Goal: Information Seeking & Learning: Learn about a topic

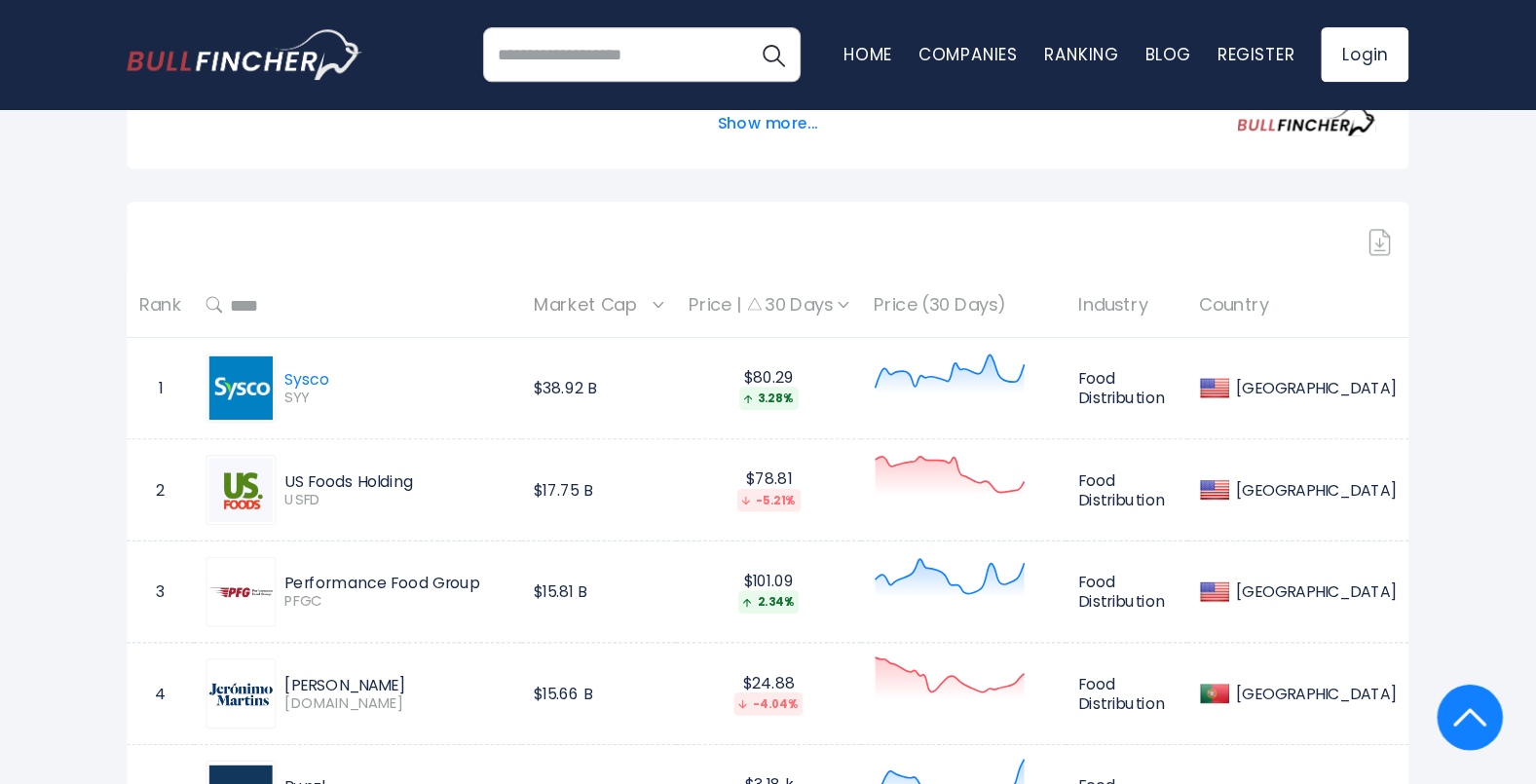
scroll to position [815, 0]
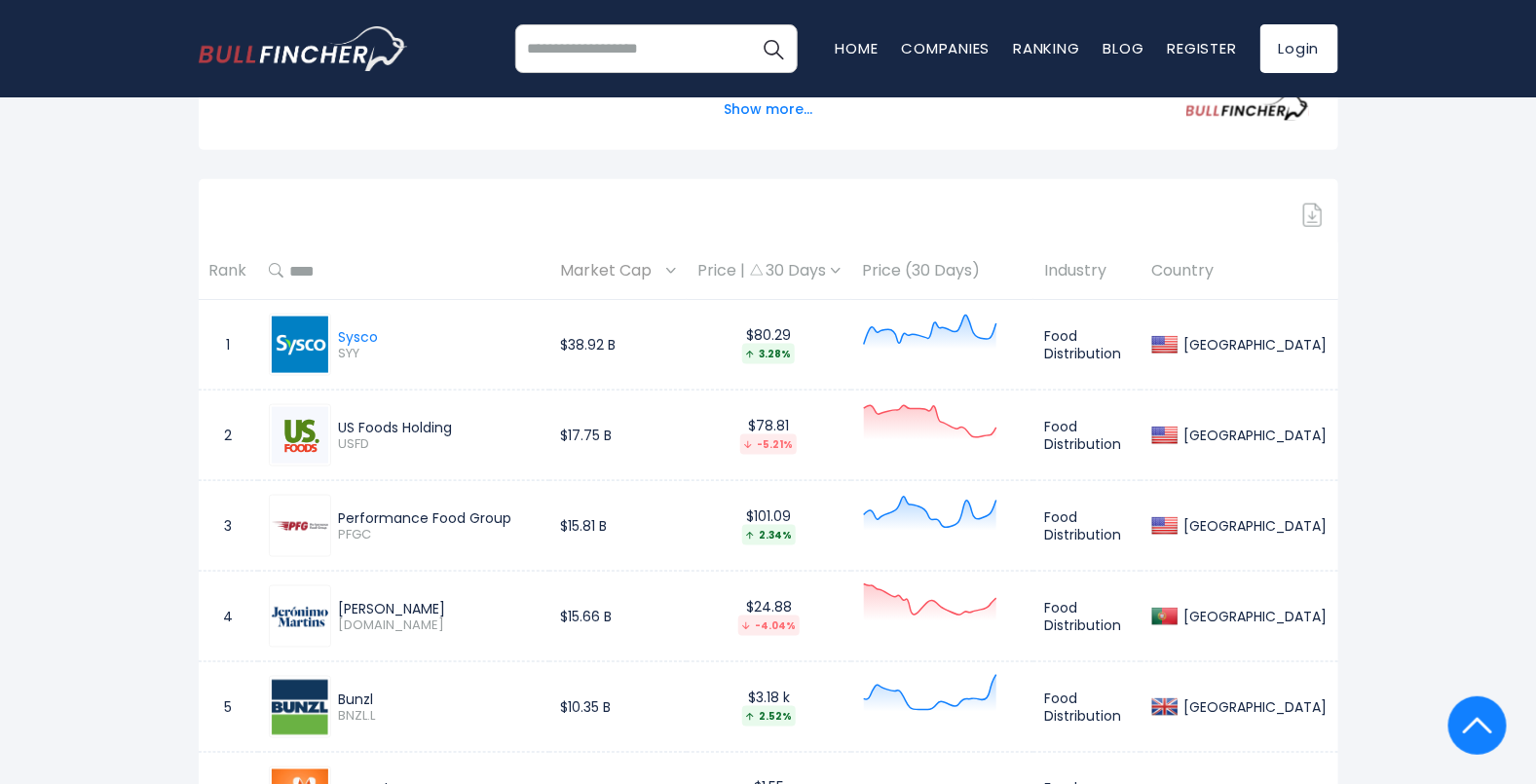
drag, startPoint x: 298, startPoint y: 435, endPoint x: 308, endPoint y: 442, distance: 12.2
drag, startPoint x: 308, startPoint y: 442, endPoint x: 300, endPoint y: 435, distance: 10.6
click at [300, 435] on img at bounding box center [300, 435] width 57 height 57
drag, startPoint x: 291, startPoint y: 515, endPoint x: 134, endPoint y: 515, distance: 157.0
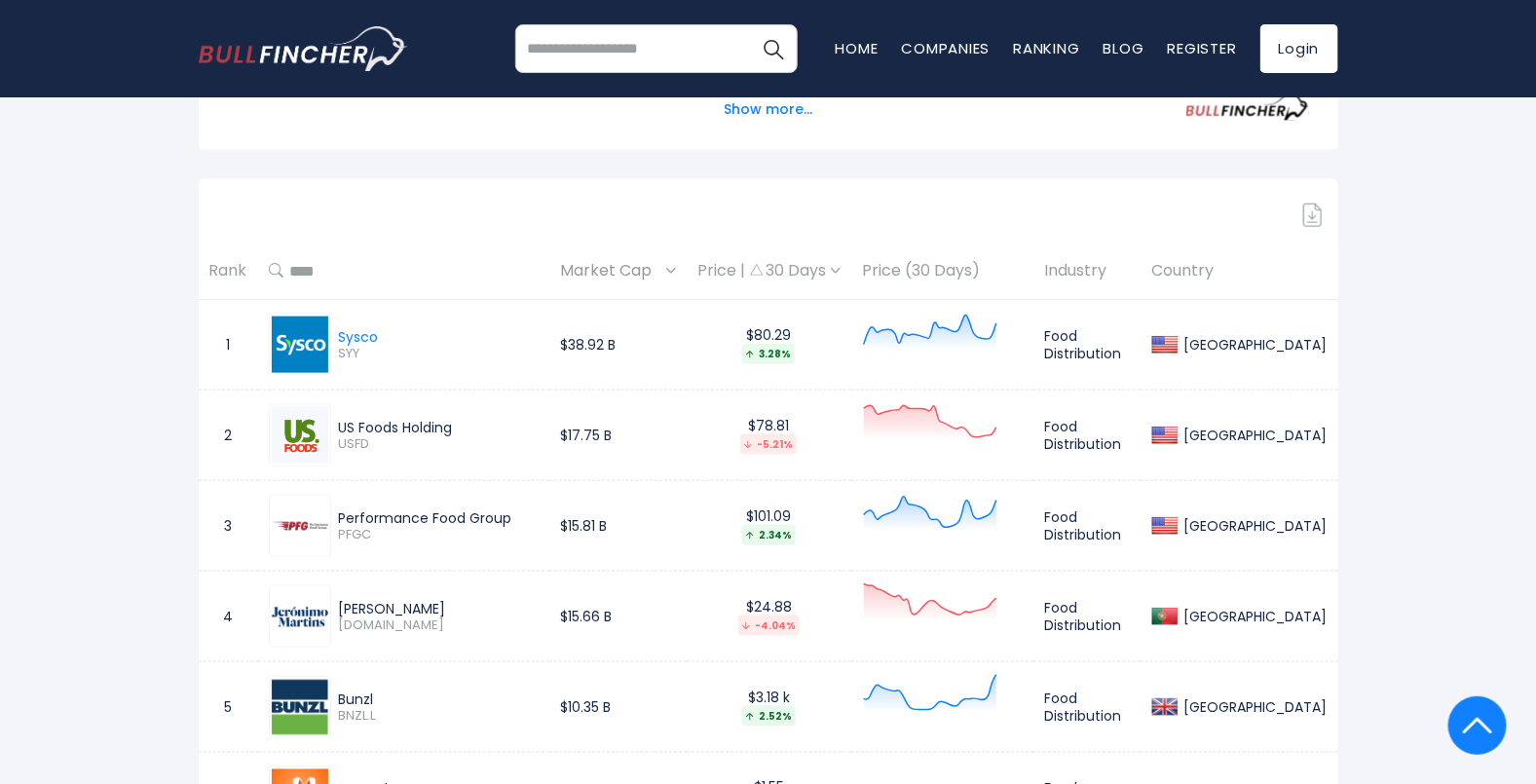
click at [676, 266] on div "Market Cap" at bounding box center [618, 271] width 116 height 30
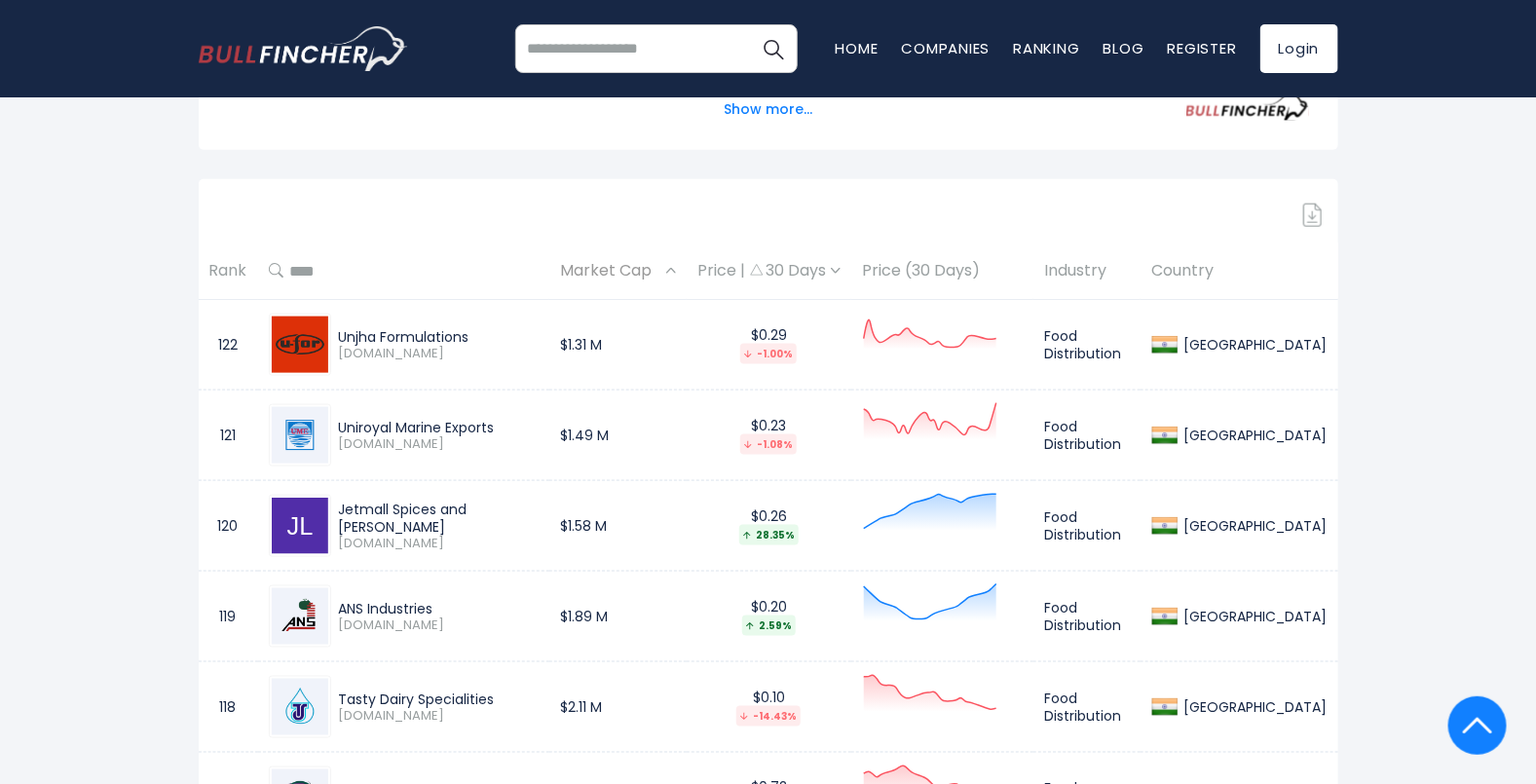
click at [676, 266] on div "Market Cap" at bounding box center [618, 271] width 116 height 30
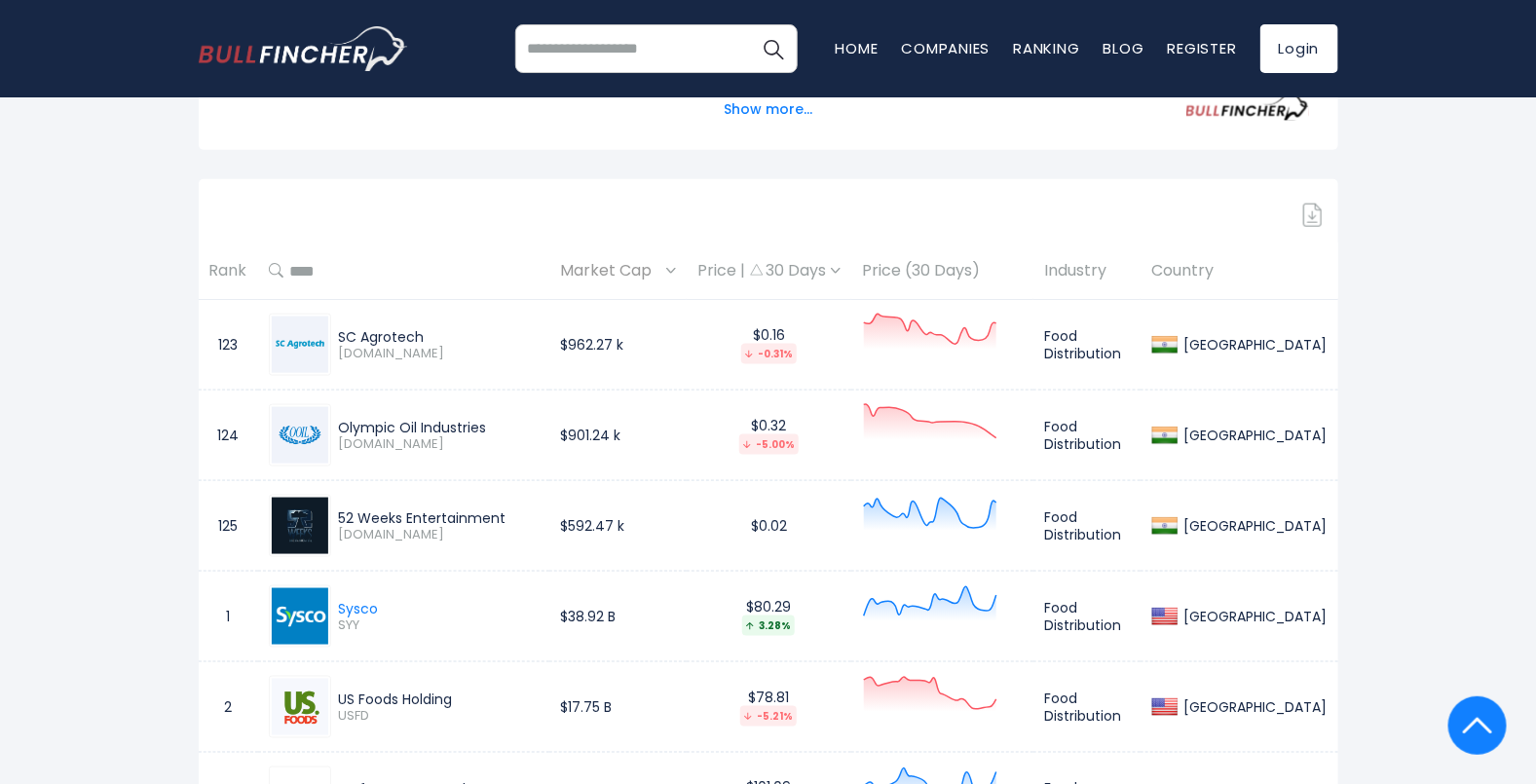
click at [676, 271] on div "Market Cap" at bounding box center [618, 271] width 116 height 30
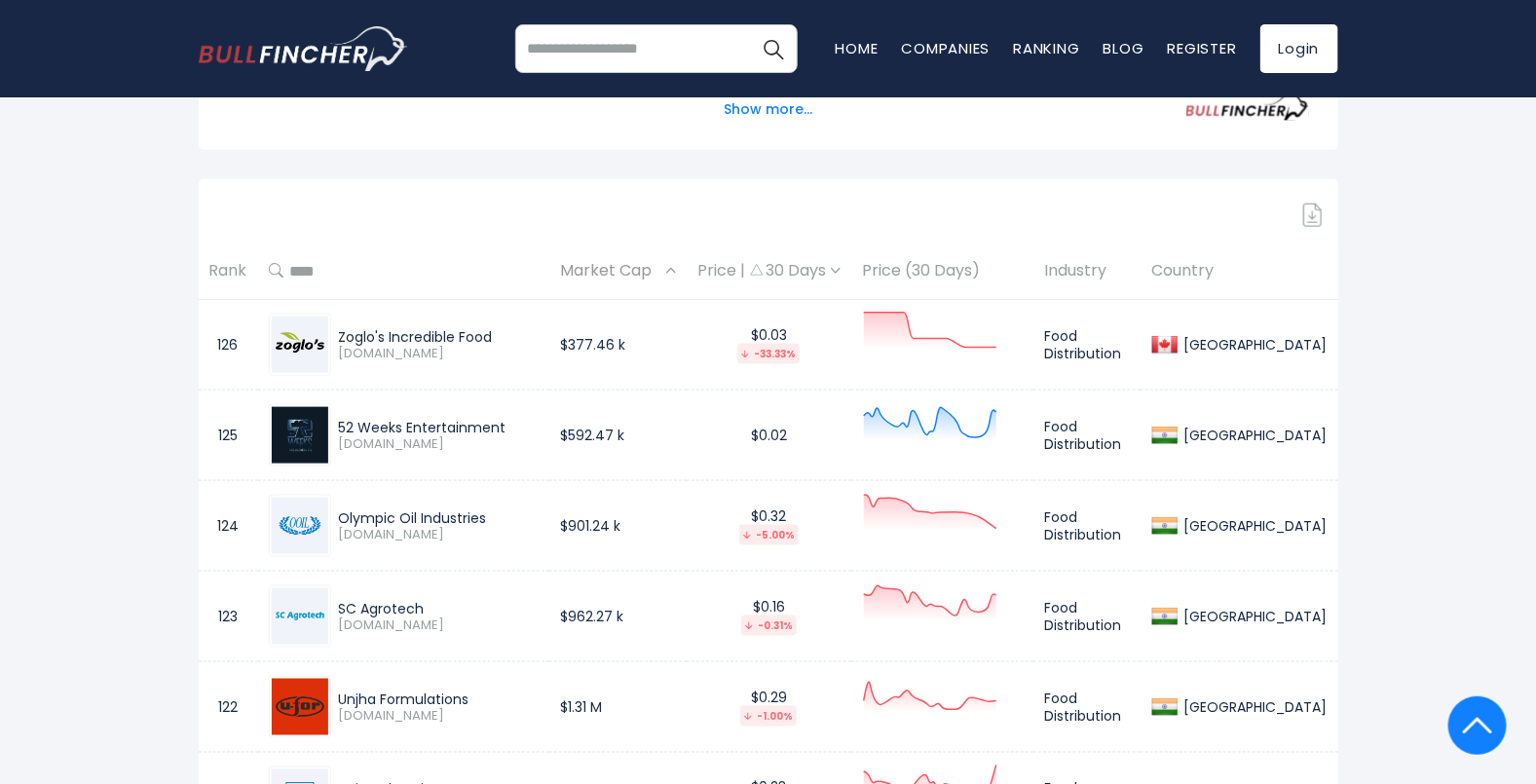
click at [227, 275] on th "Rank" at bounding box center [228, 271] width 60 height 58
click at [227, 272] on th "Rank" at bounding box center [228, 271] width 60 height 58
click at [676, 275] on div "Market Cap" at bounding box center [618, 271] width 116 height 30
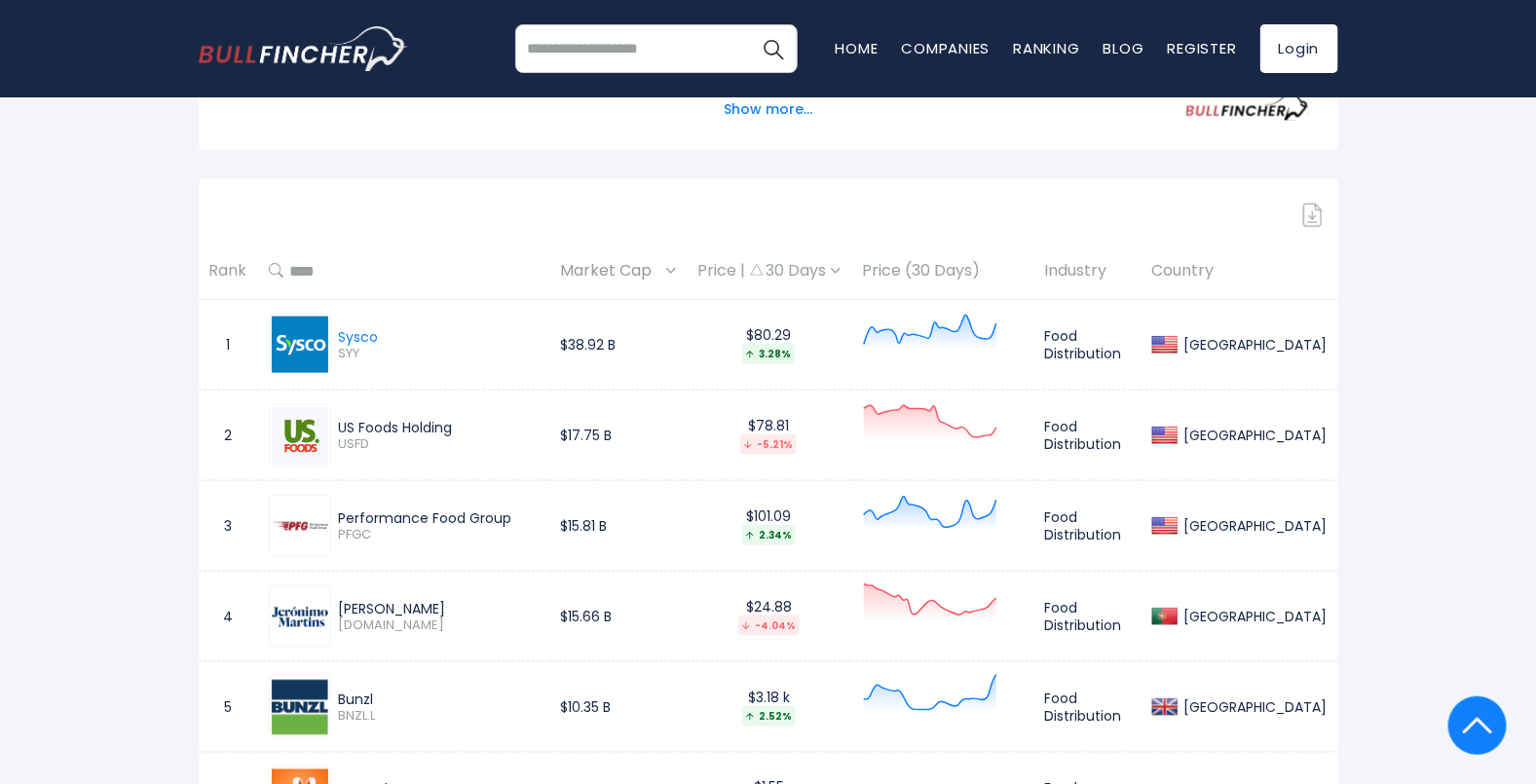
click at [676, 275] on div "Market Cap" at bounding box center [618, 271] width 116 height 30
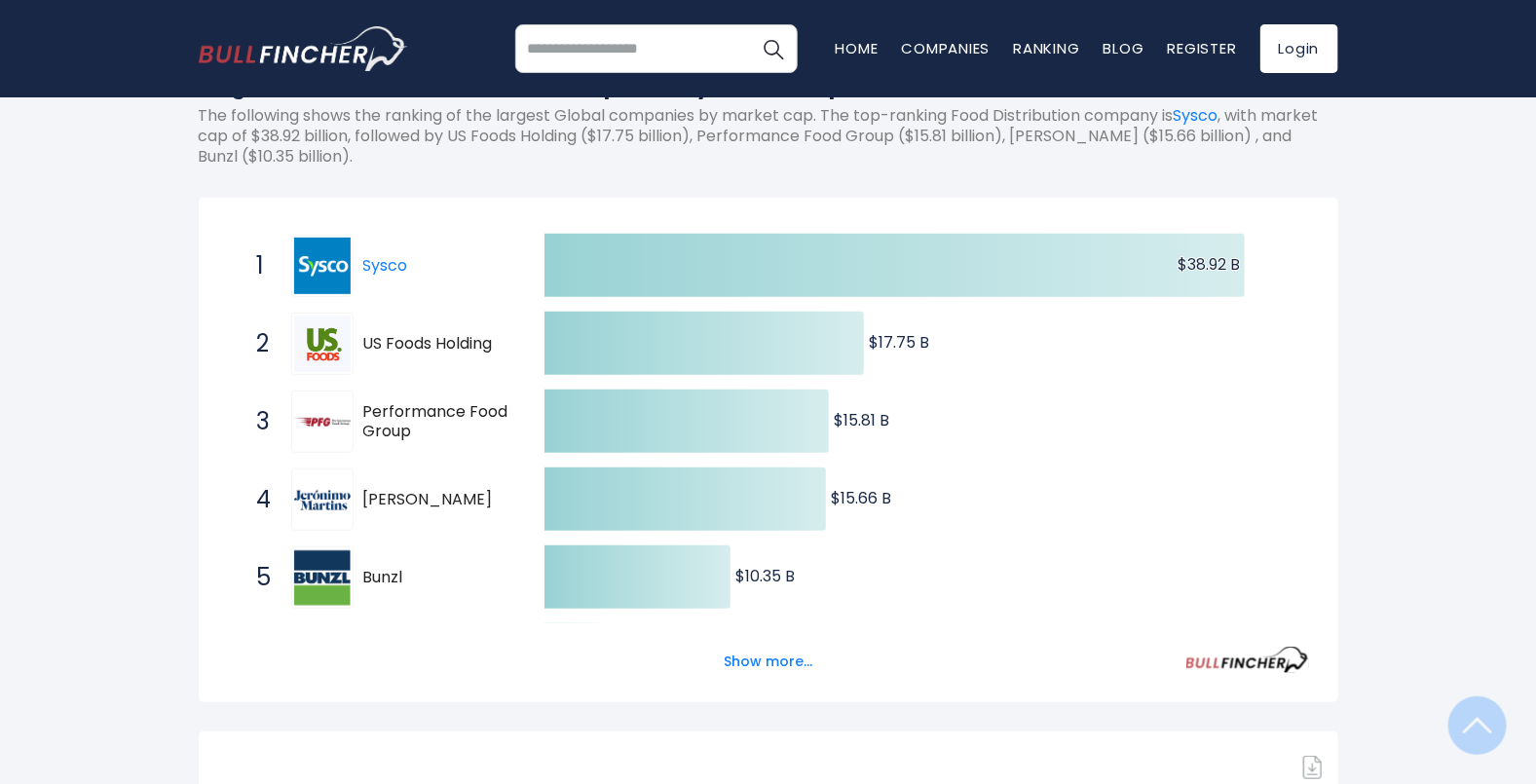
scroll to position [608, 0]
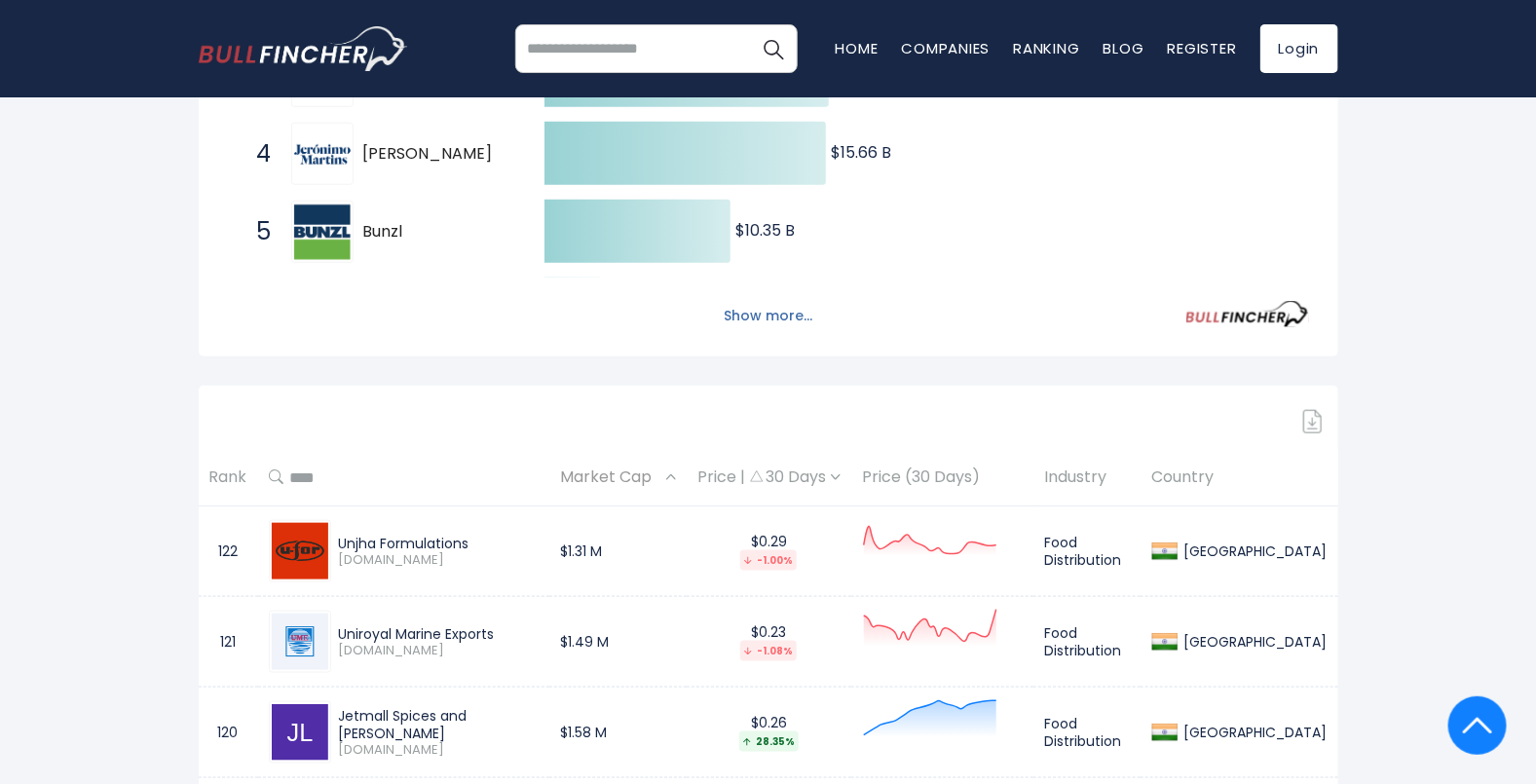
click at [813, 315] on button "Show more..." at bounding box center [768, 316] width 112 height 32
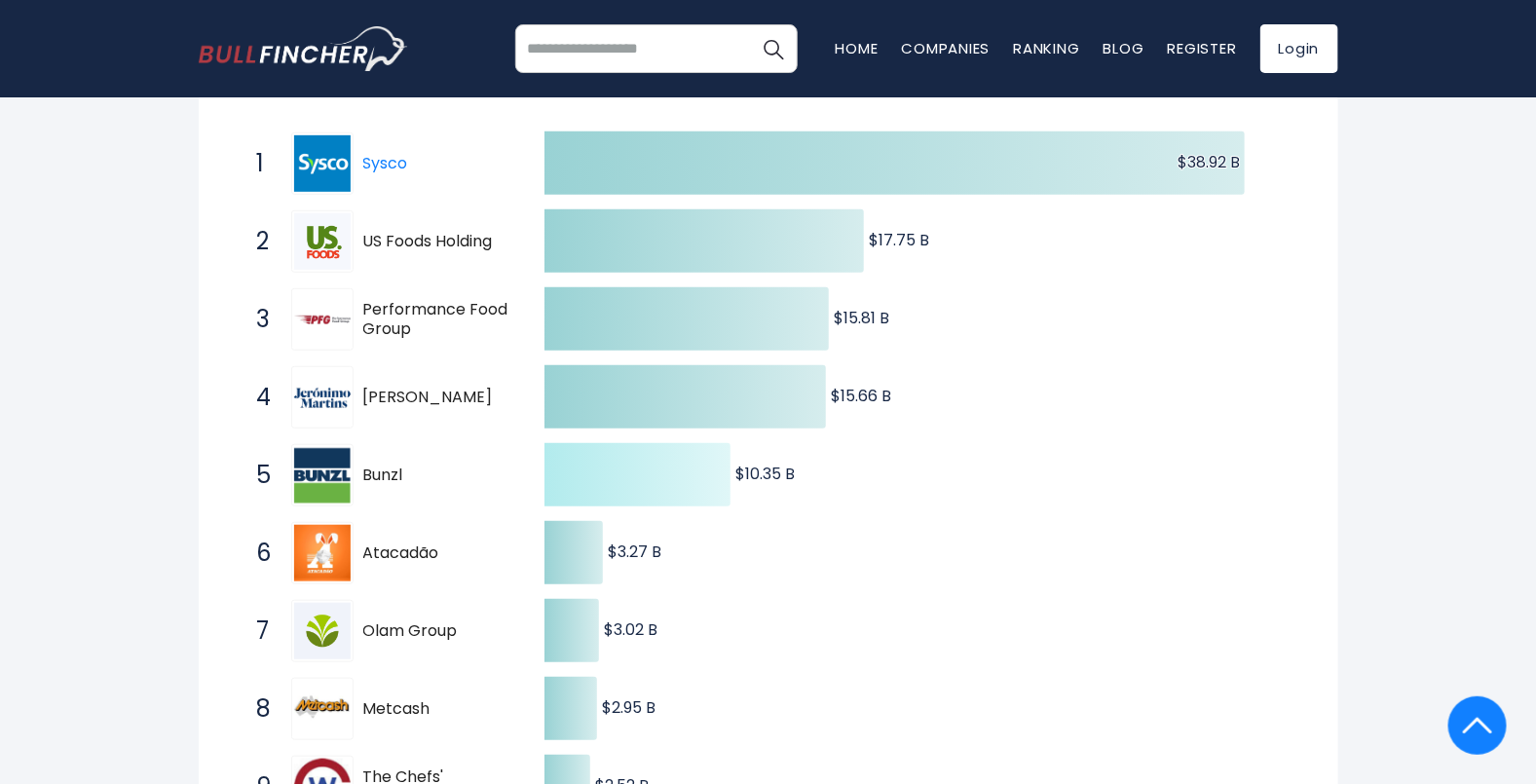
scroll to position [242, 0]
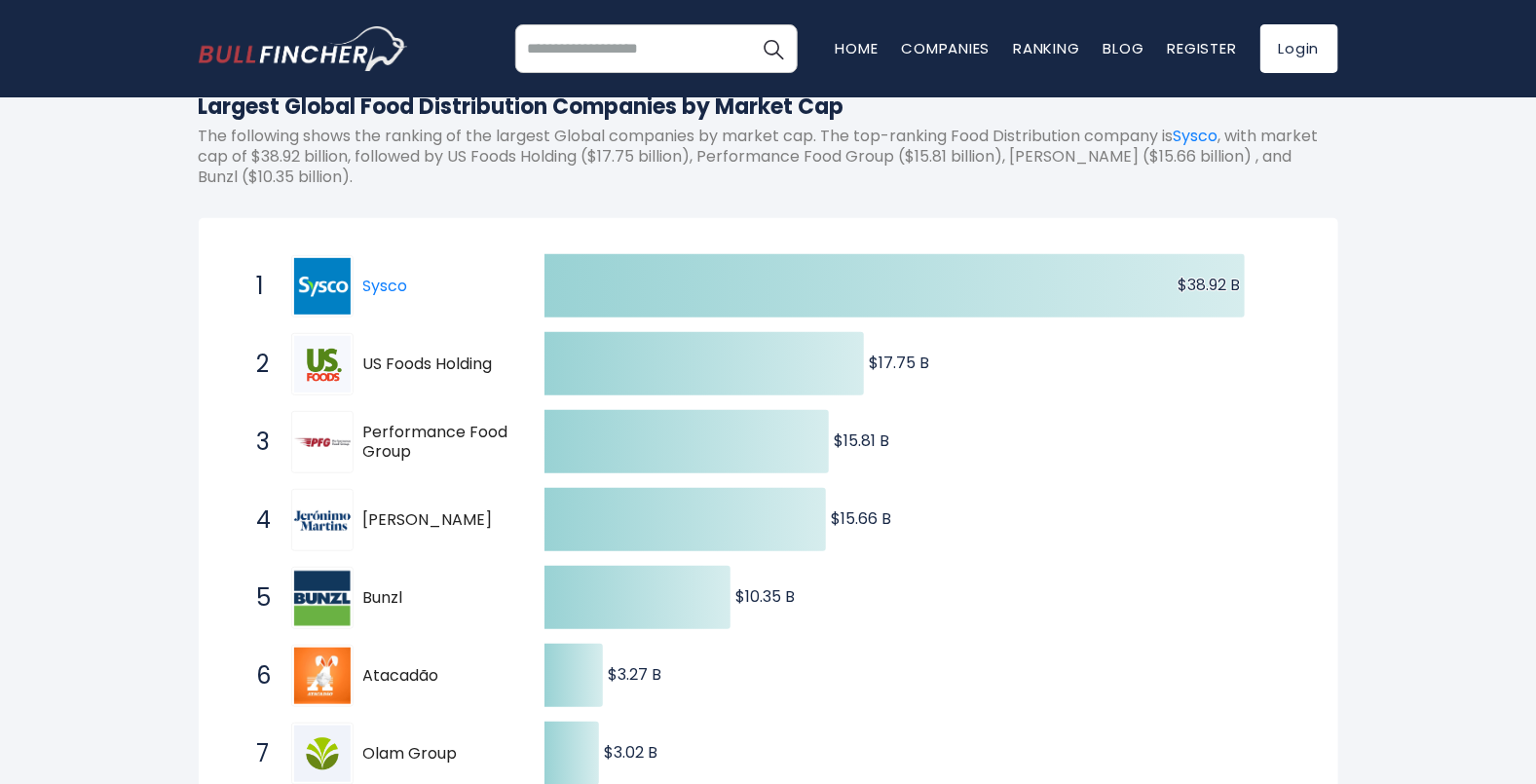
drag, startPoint x: 320, startPoint y: 433, endPoint x: 64, endPoint y: 453, distance: 256.8
click at [336, 579] on img at bounding box center [322, 597] width 57 height 55
click at [334, 626] on img at bounding box center [322, 675] width 57 height 57
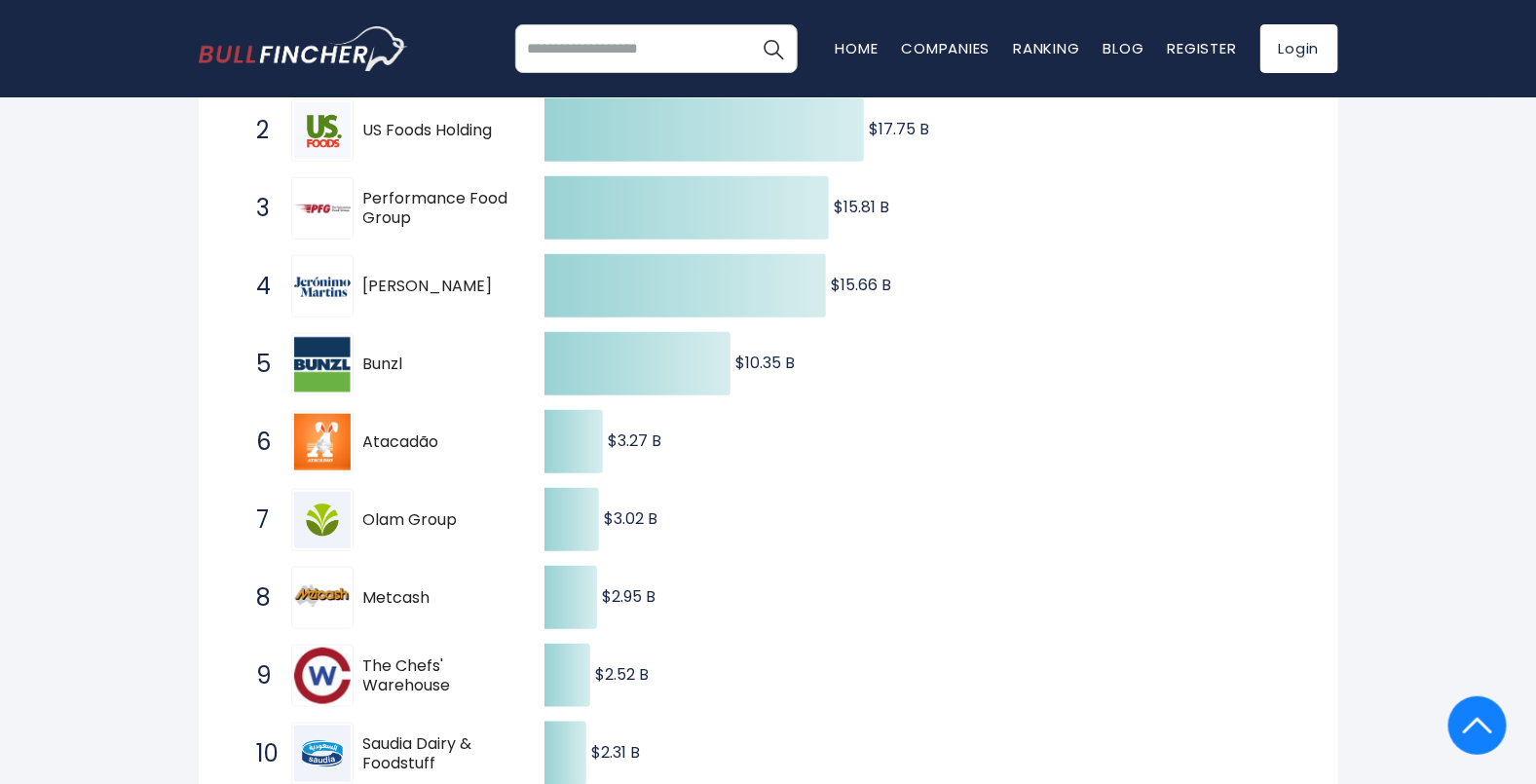
scroll to position [486, 0]
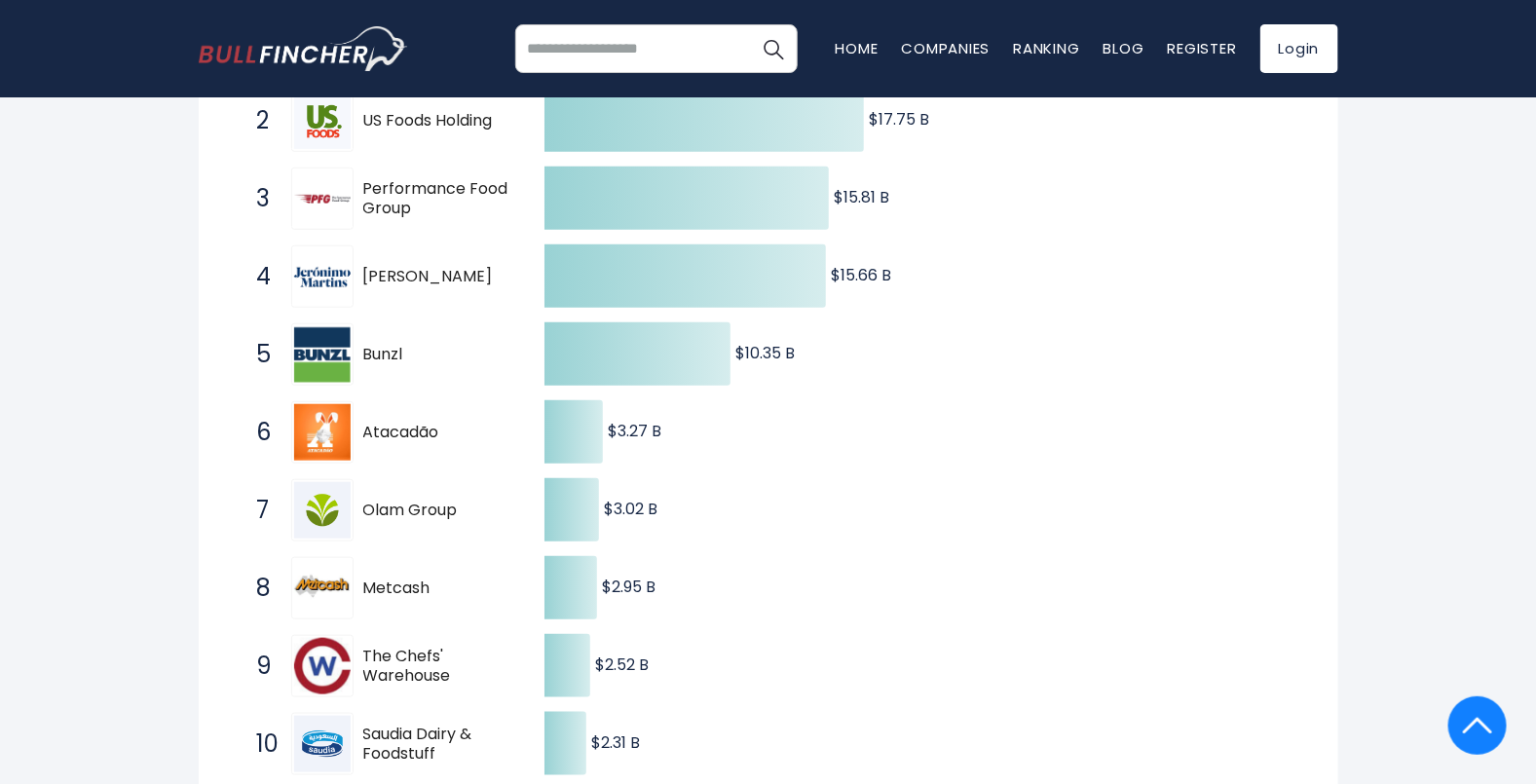
click at [317, 514] on img at bounding box center [322, 510] width 57 height 57
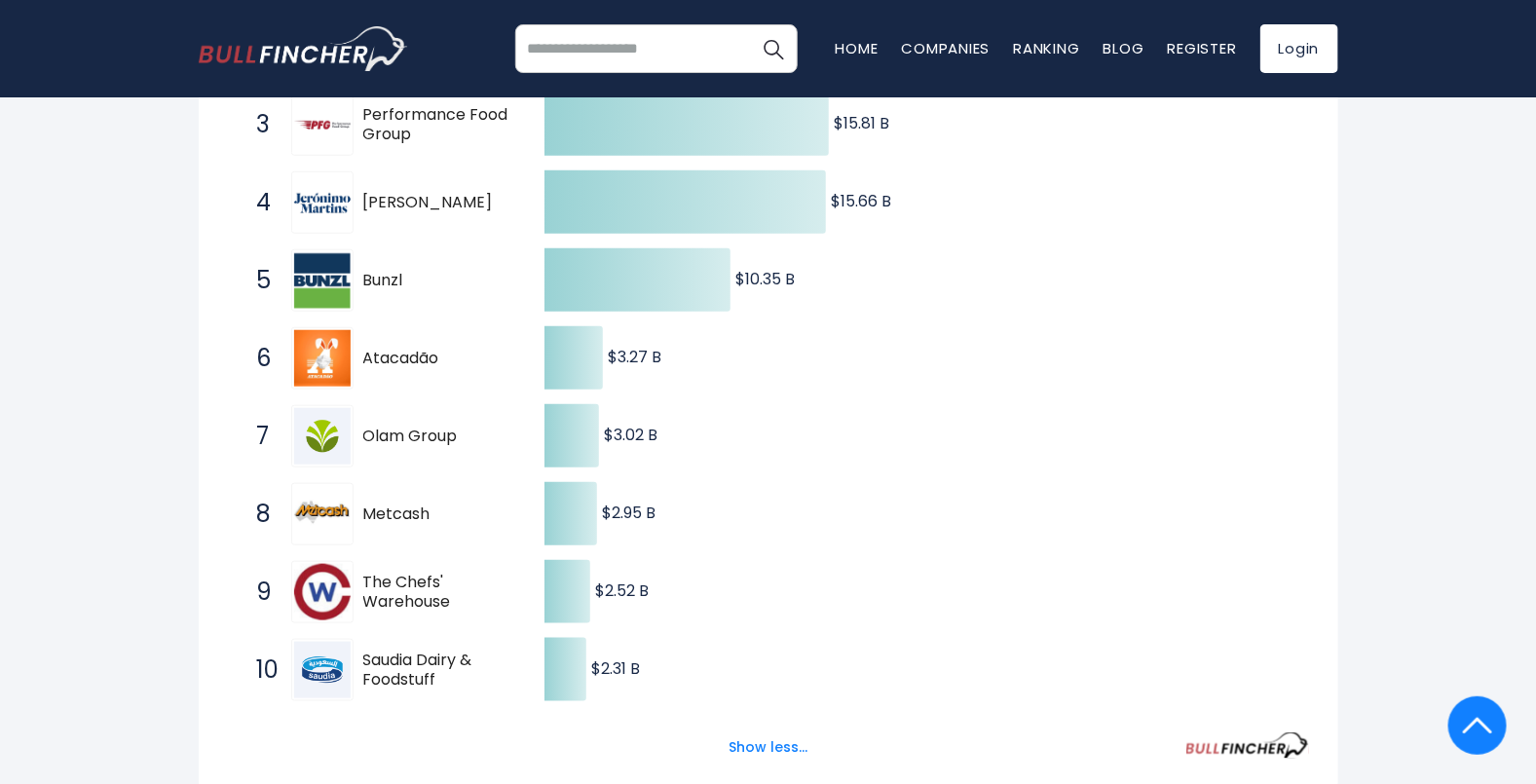
scroll to position [608, 0]
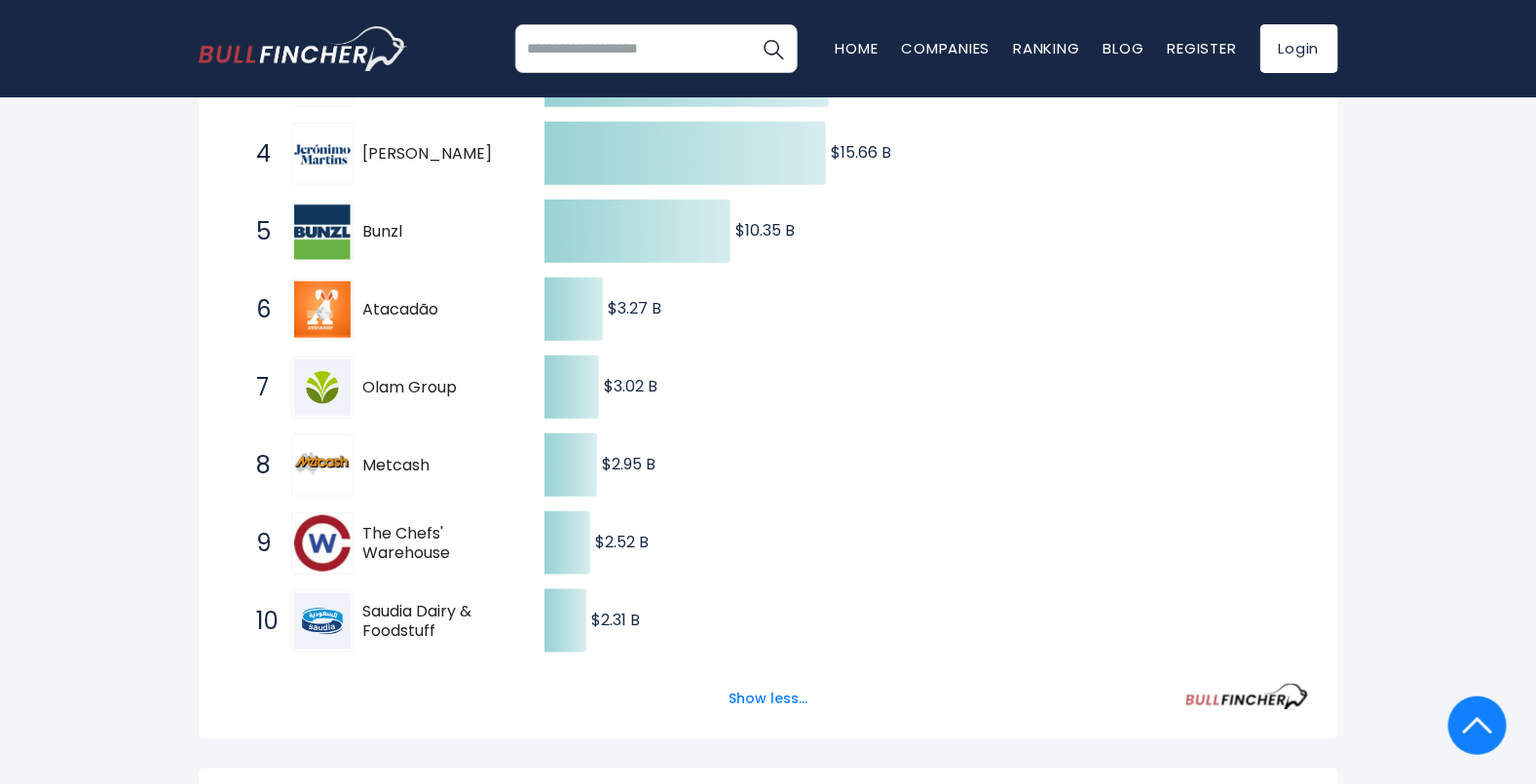
click at [313, 461] on img at bounding box center [322, 465] width 57 height 50
click at [322, 549] on img at bounding box center [322, 543] width 57 height 57
click at [326, 538] on img at bounding box center [322, 543] width 57 height 57
click at [334, 541] on img at bounding box center [322, 543] width 57 height 57
drag, startPoint x: 458, startPoint y: 558, endPoint x: 365, endPoint y: 513, distance: 103.3
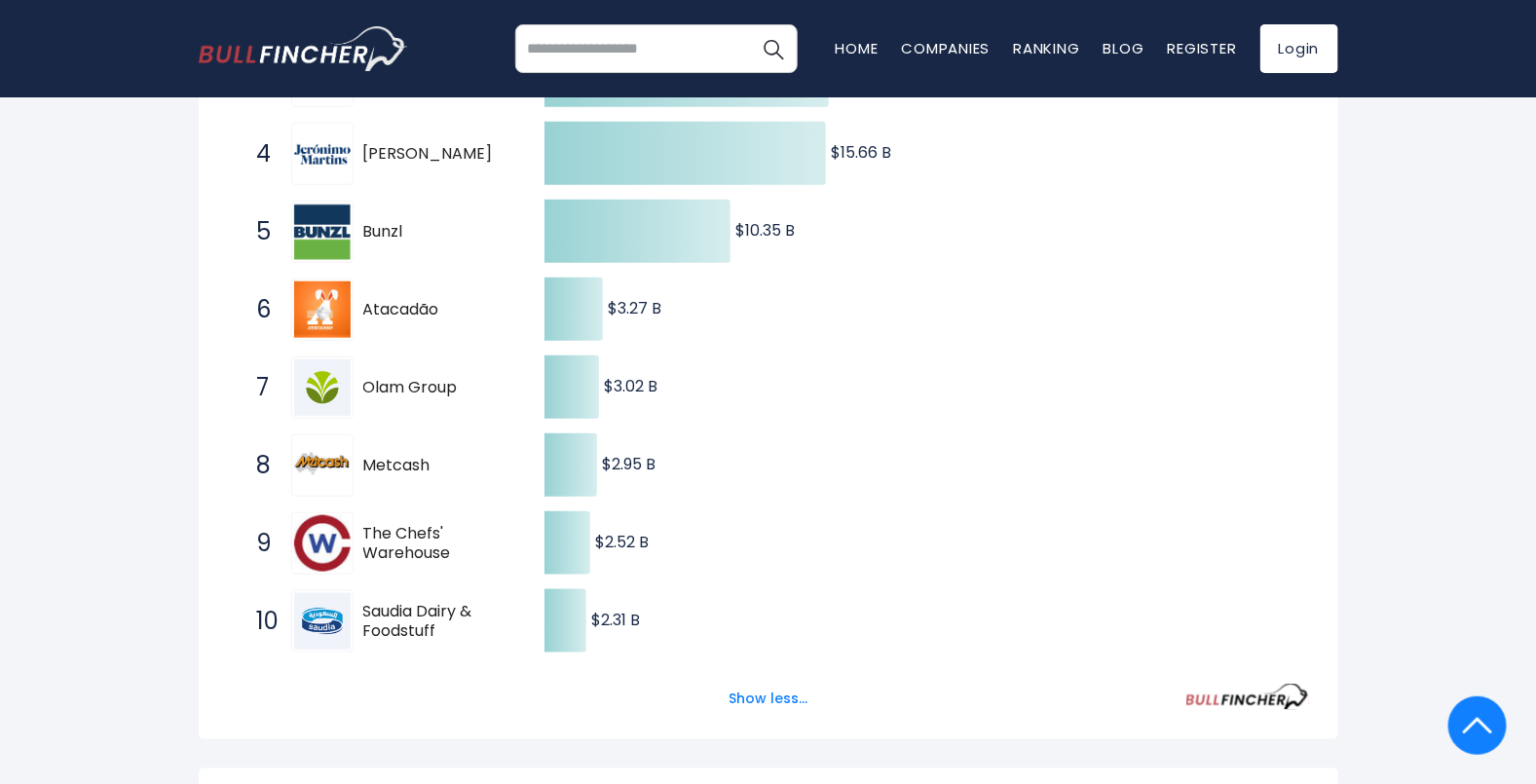
click at [365, 513] on div "9 The Chefs' Warehouse CHEF" at bounding box center [378, 543] width 263 height 63
drag, startPoint x: 363, startPoint y: 526, endPoint x: 431, endPoint y: 548, distance: 71.5
click at [431, 548] on span "The Chefs' Warehouse" at bounding box center [437, 544] width 147 height 41
click at [350, 620] on div "10 Saudia Dairy & Foodstuff [DOMAIN_NAME]" at bounding box center [378, 621] width 263 height 63
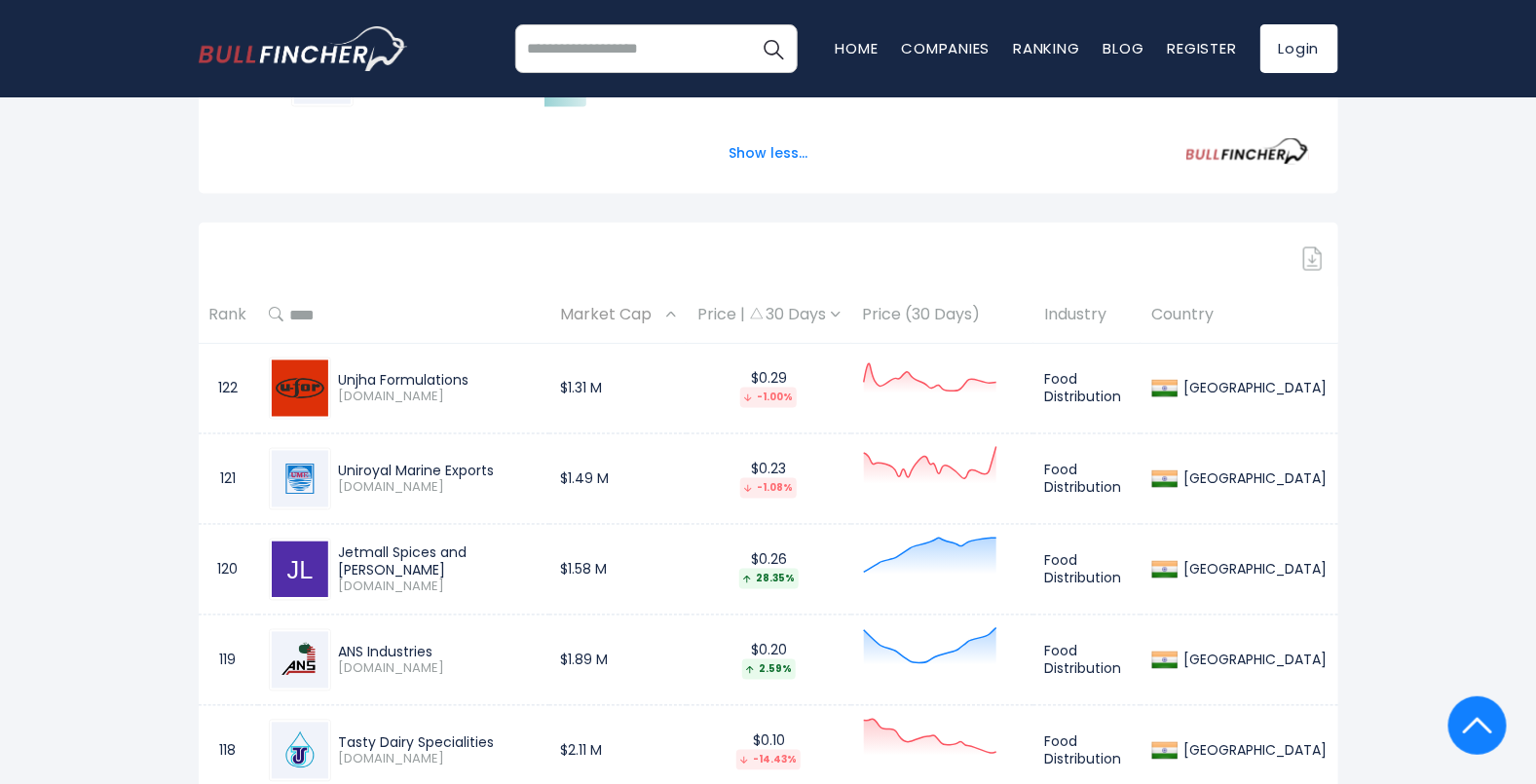
scroll to position [1096, 0]
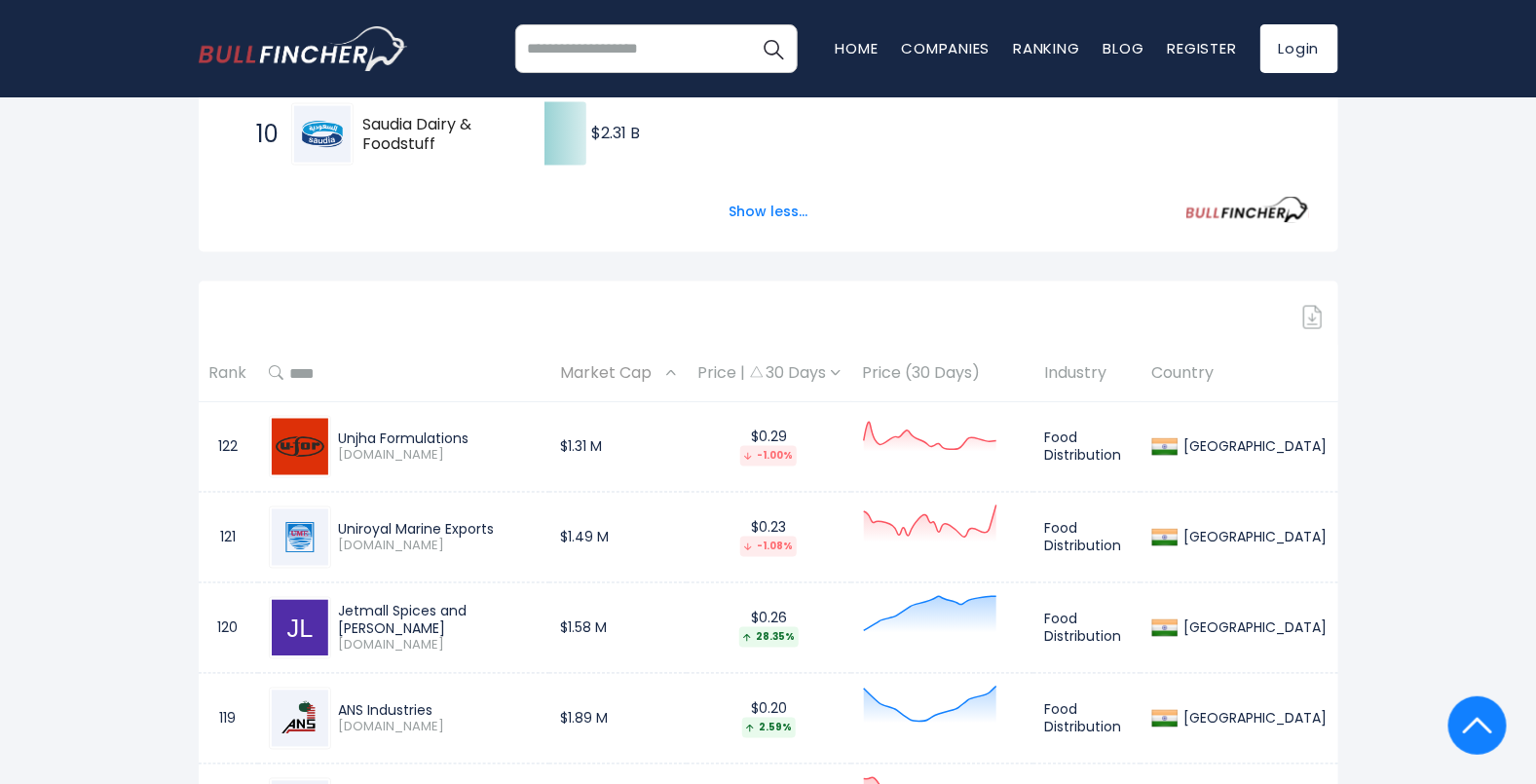
click at [328, 360] on input "text" at bounding box center [410, 372] width 255 height 35
drag, startPoint x: 196, startPoint y: 380, endPoint x: 214, endPoint y: 375, distance: 18.7
click at [223, 375] on th "Rank" at bounding box center [228, 373] width 60 height 58
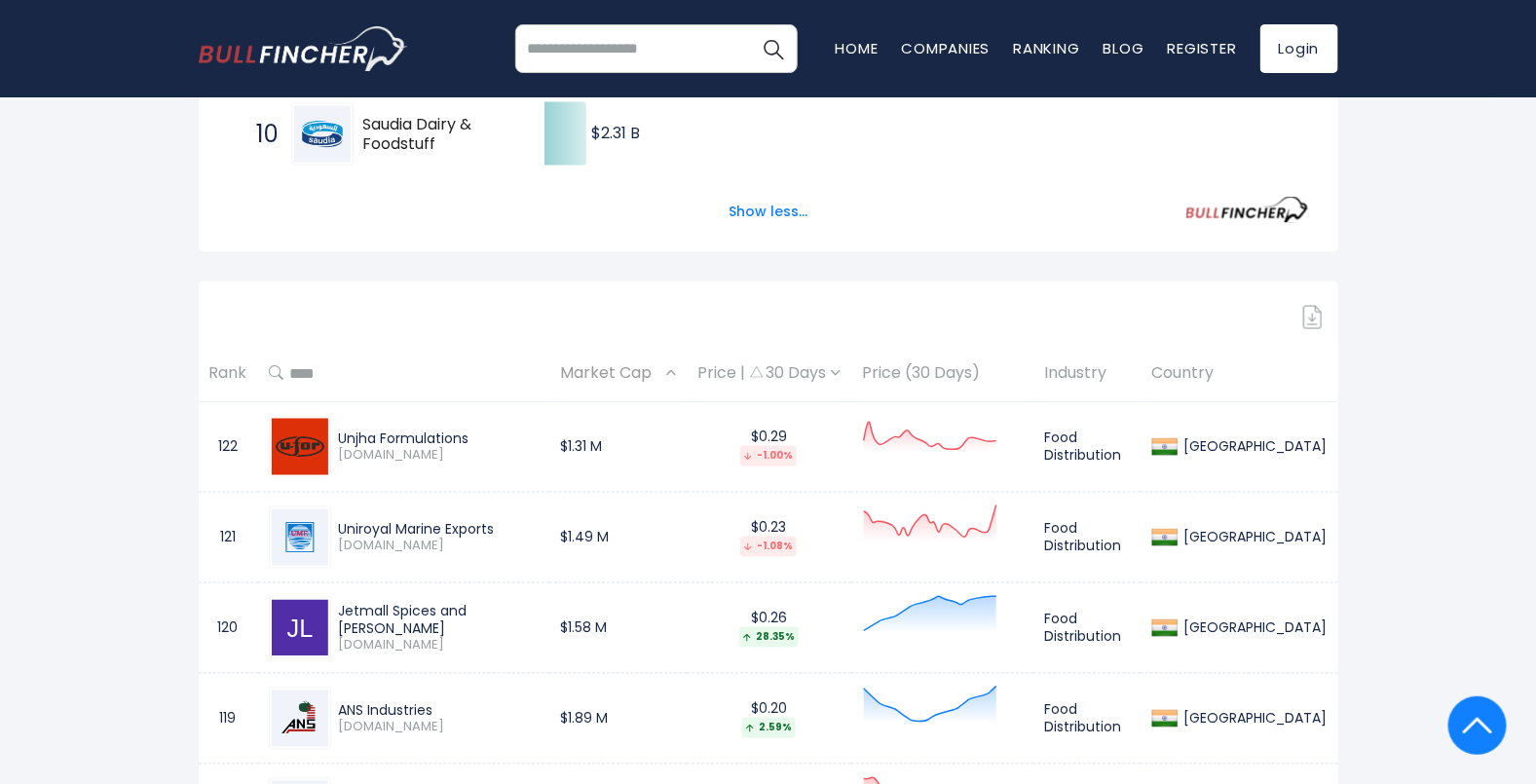
click at [833, 380] on div "Price | 30 Days" at bounding box center [768, 373] width 143 height 21
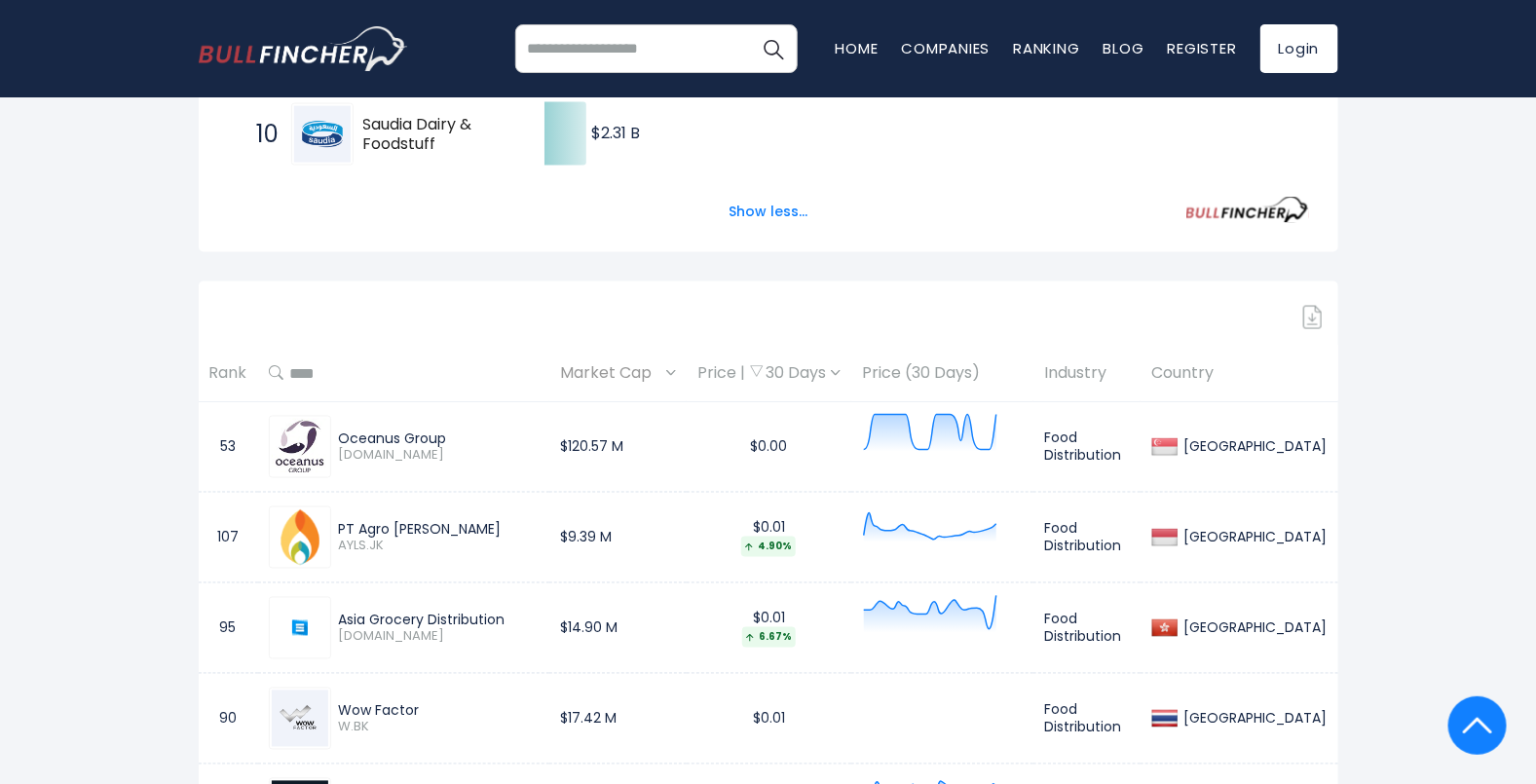
click at [833, 380] on div "Price | 30 Days" at bounding box center [768, 373] width 143 height 21
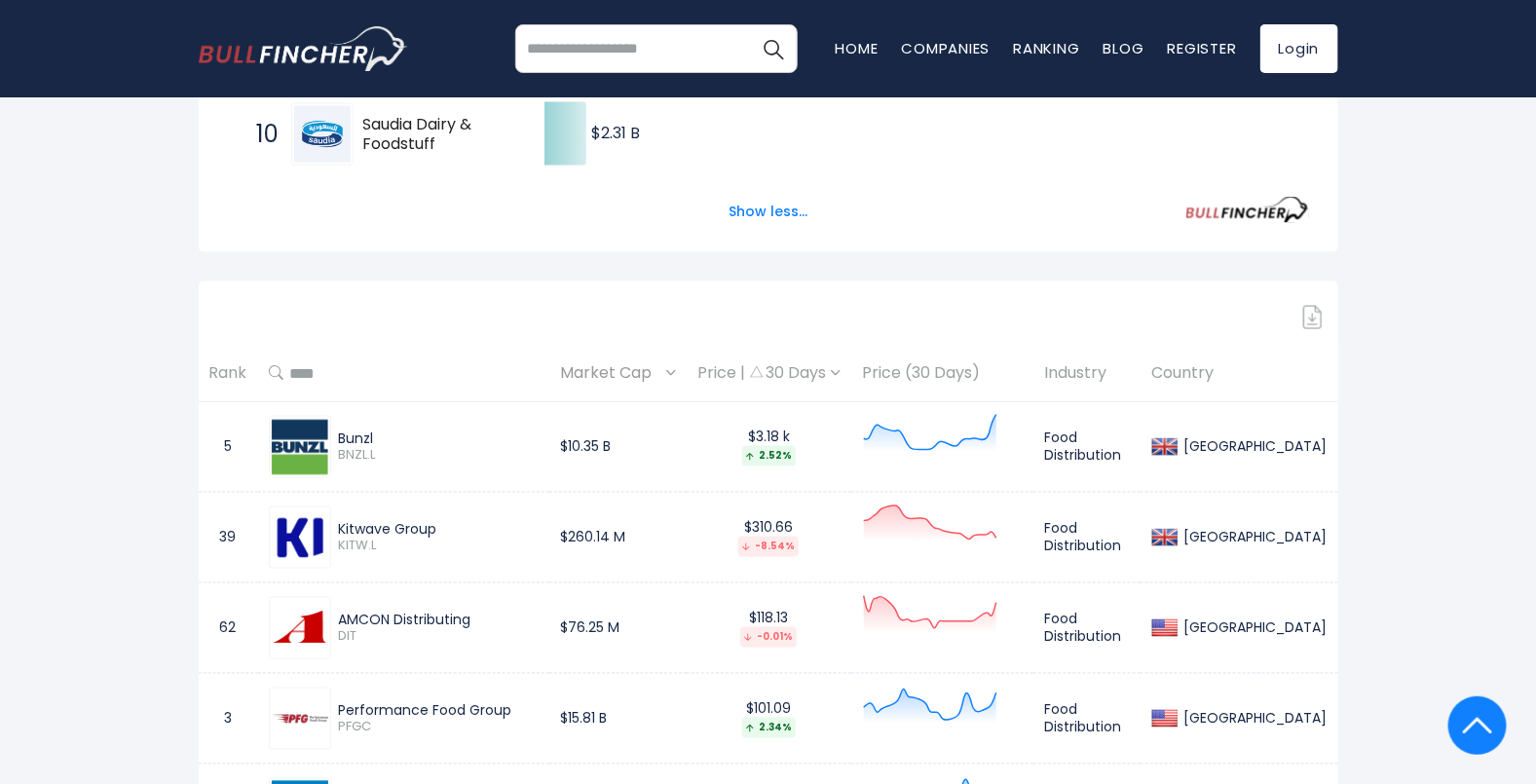
click at [661, 369] on span "Market Cap" at bounding box center [611, 373] width 101 height 30
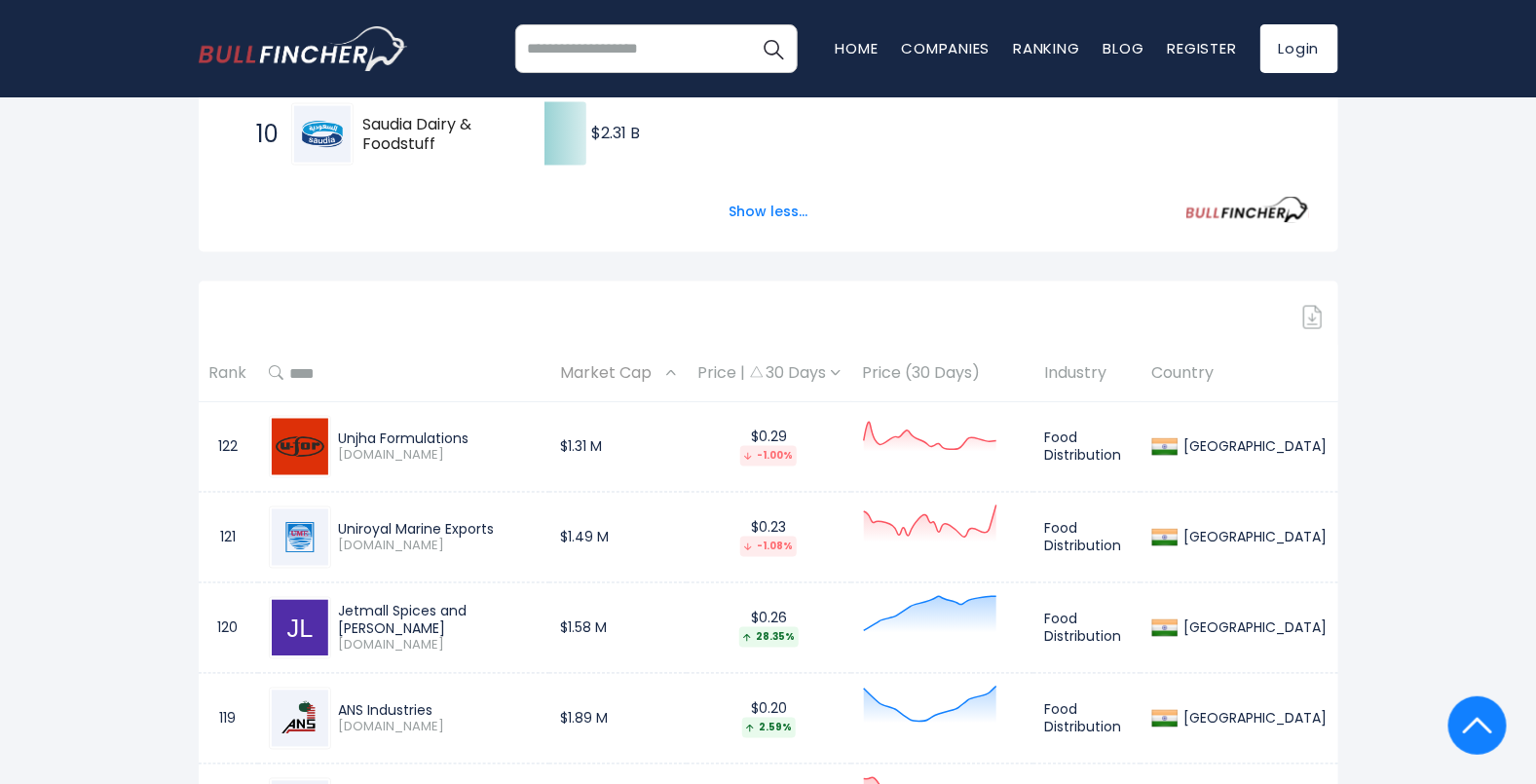
click at [676, 370] on img at bounding box center [671, 373] width 10 height 6
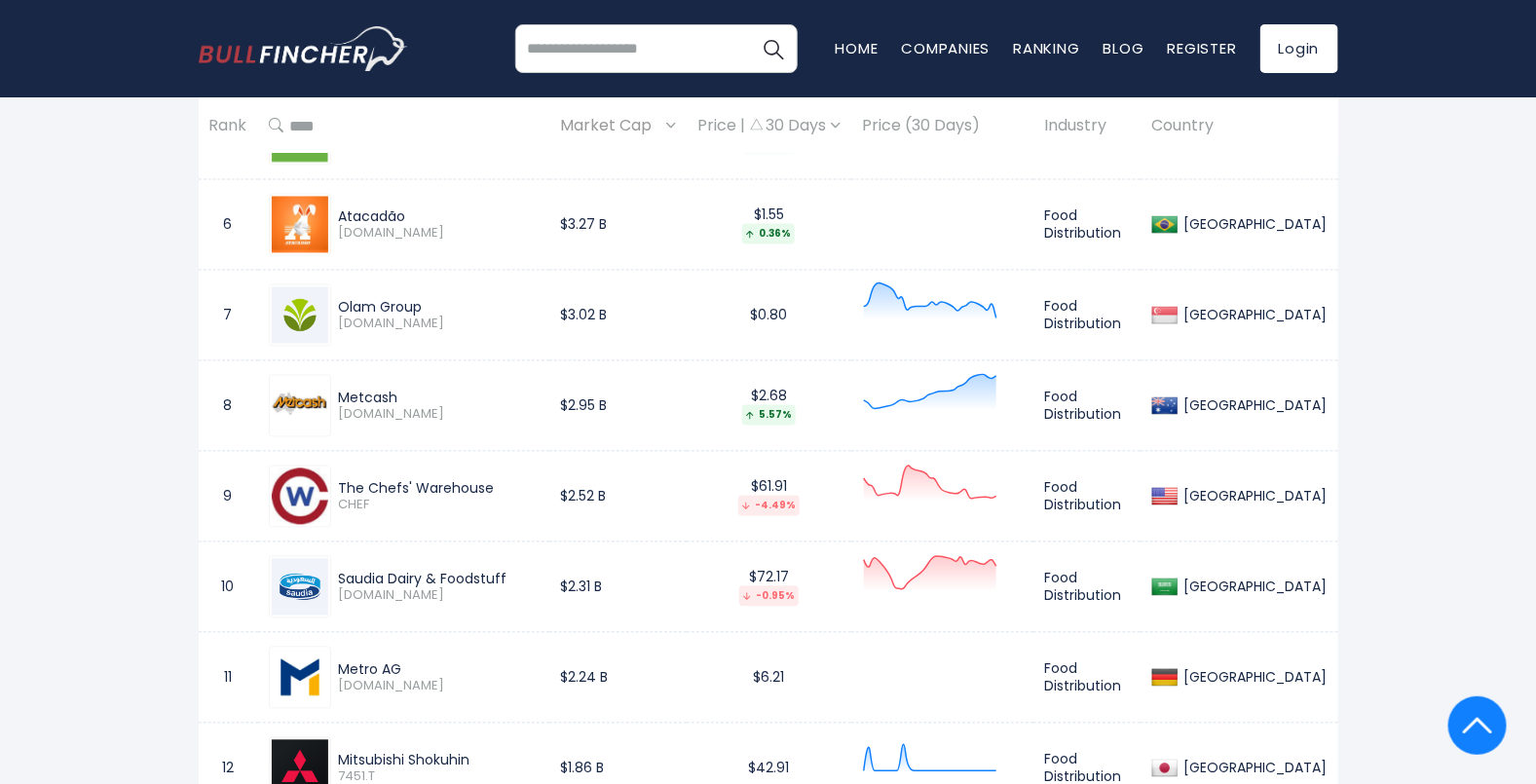
scroll to position [1524, 0]
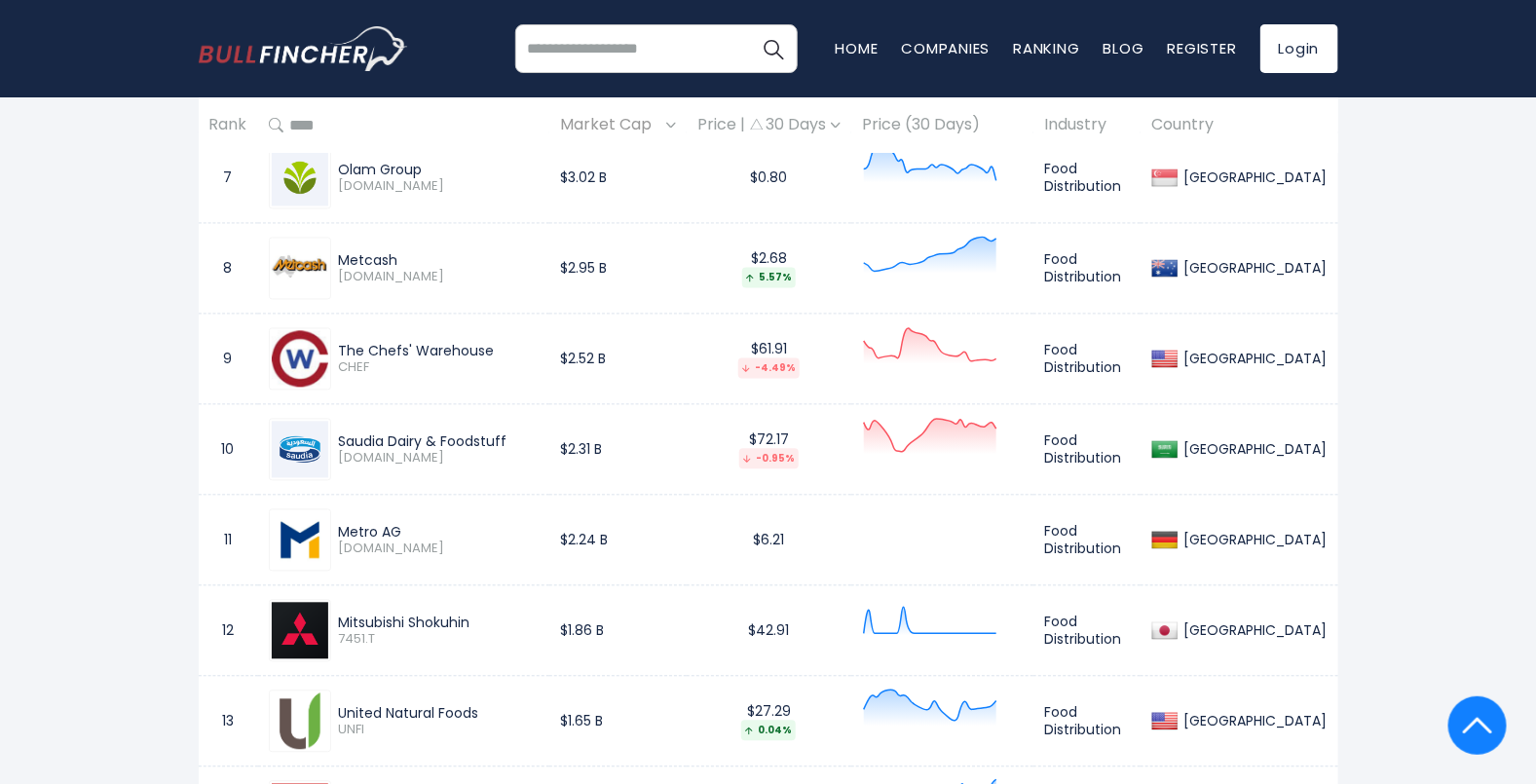
click at [299, 632] on img at bounding box center [300, 630] width 57 height 57
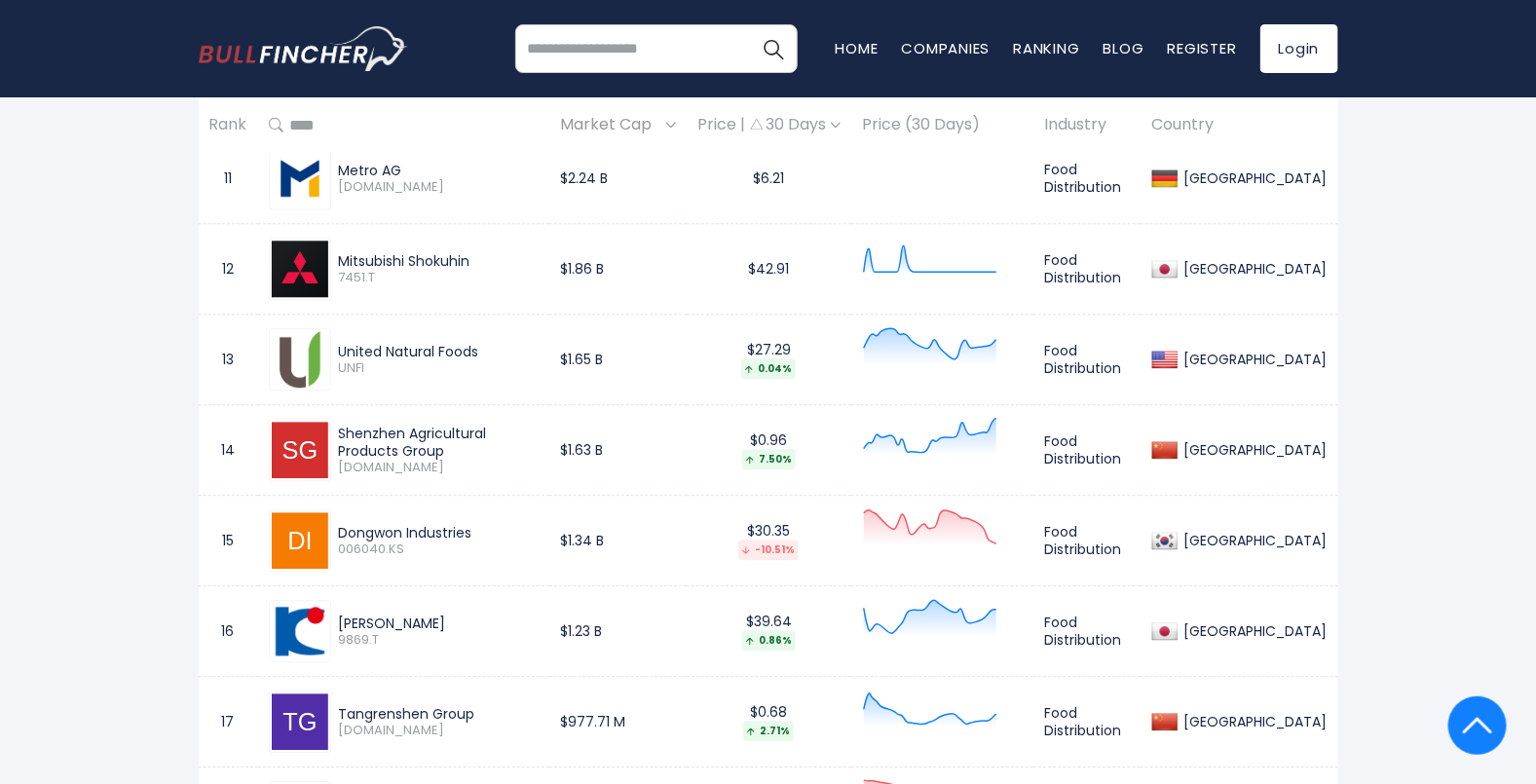
scroll to position [1890, 0]
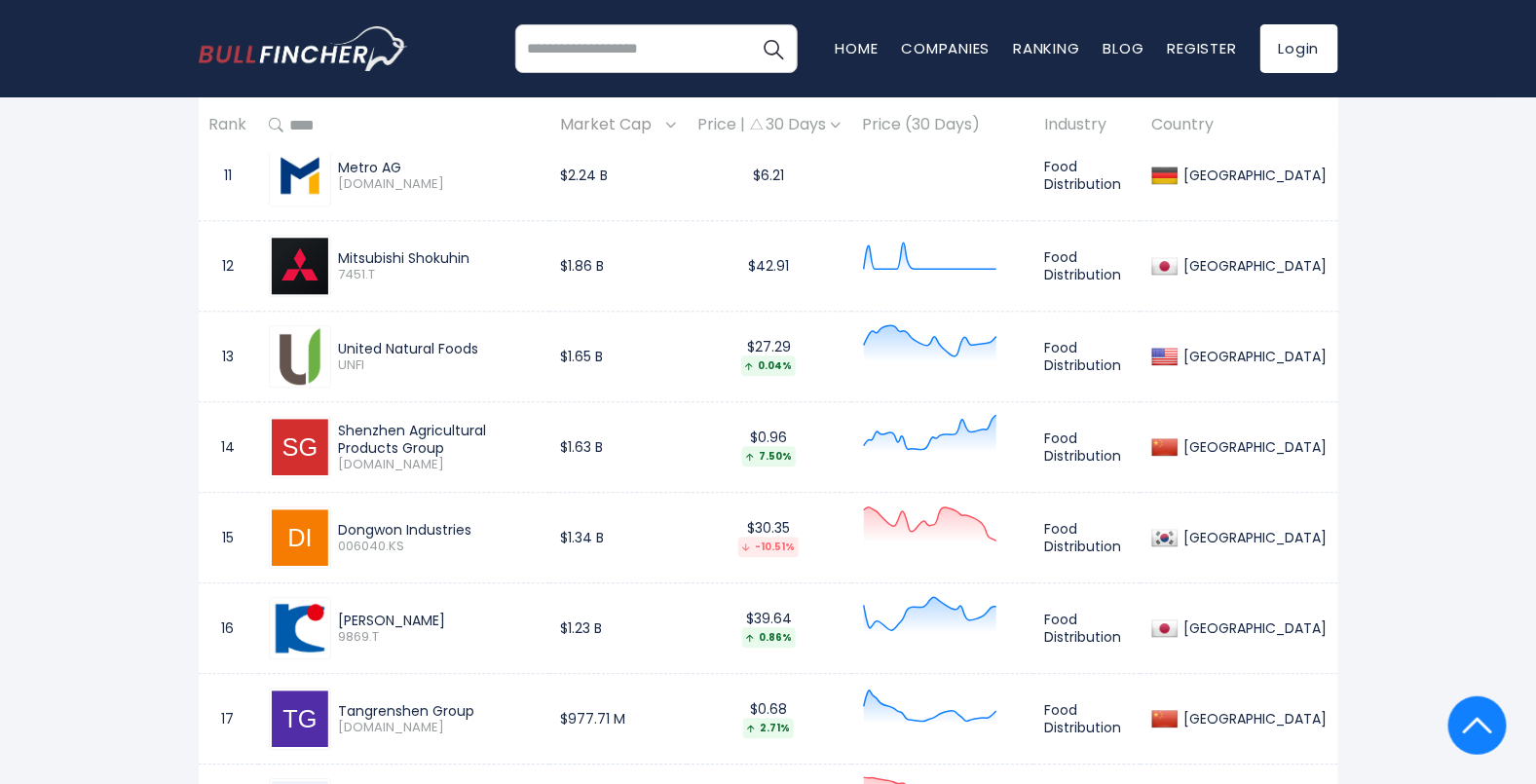
click at [297, 541] on img at bounding box center [300, 537] width 57 height 57
drag, startPoint x: 475, startPoint y: 524, endPoint x: 336, endPoint y: 523, distance: 139.0
click at [336, 523] on div "Dongwon Industries 006040.KS" at bounding box center [435, 538] width 208 height 34
copy div "Dongwon Industries"
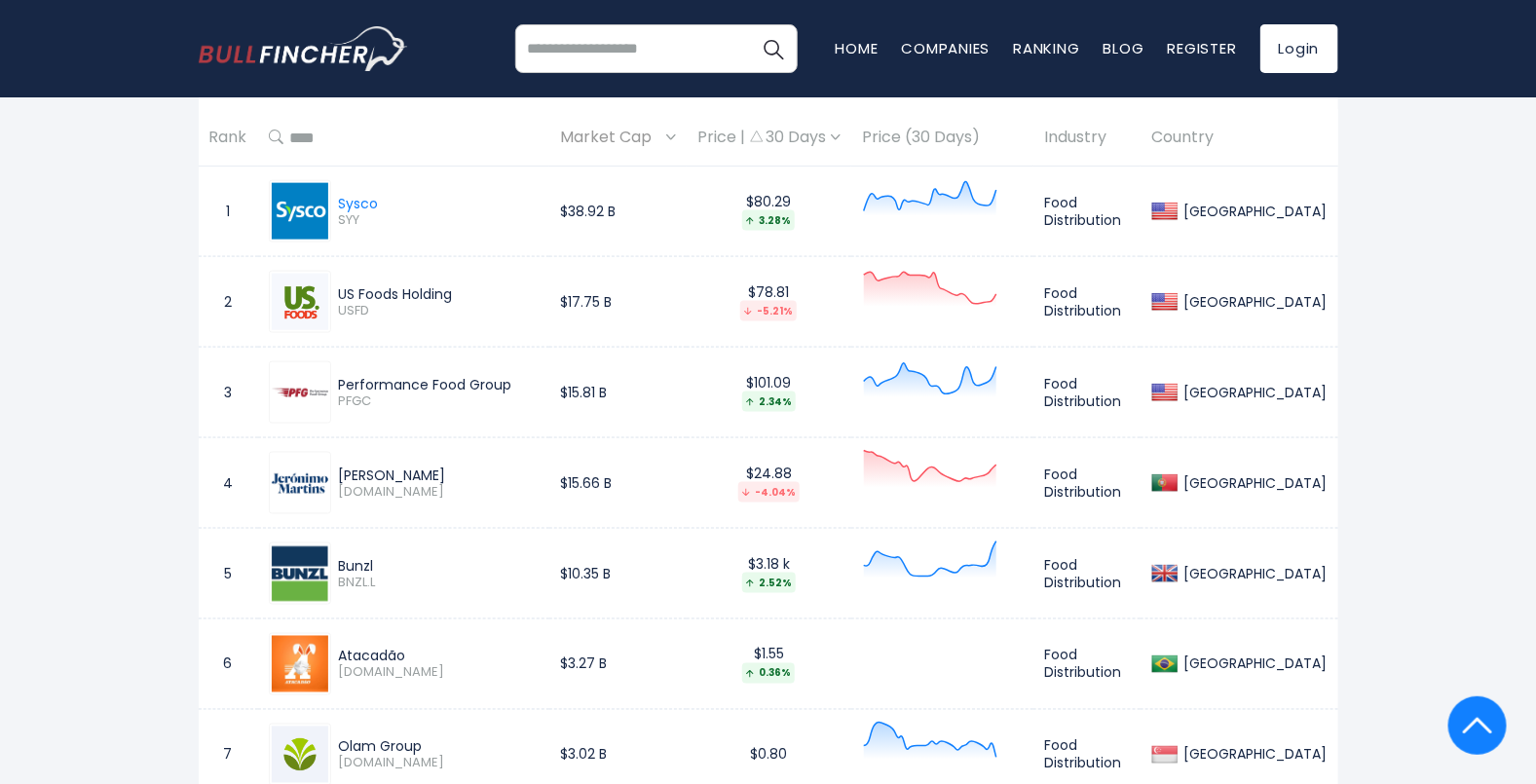
scroll to position [916, 0]
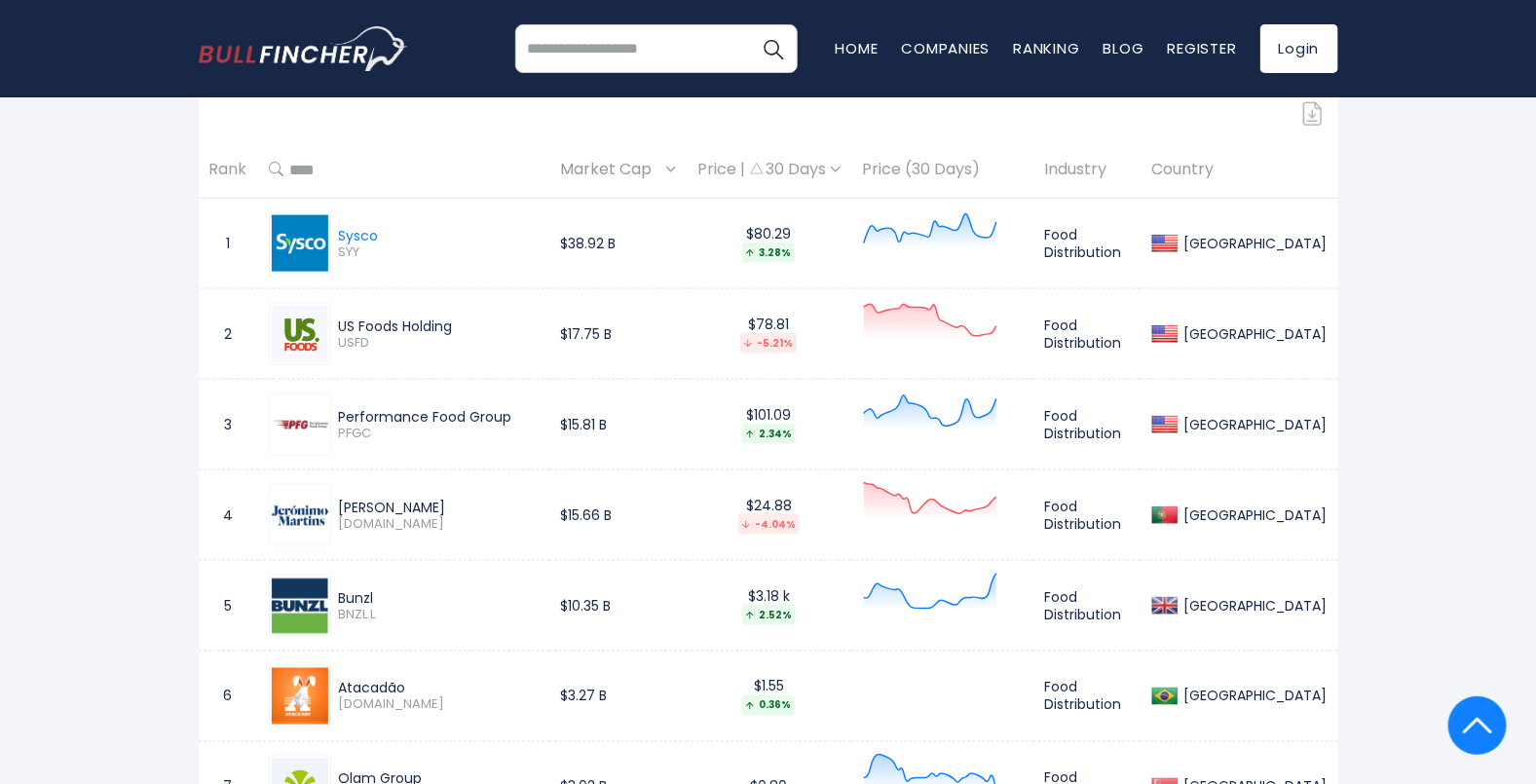
drag, startPoint x: 283, startPoint y: 439, endPoint x: 205, endPoint y: 458, distance: 80.3
click at [205, 458] on td "3" at bounding box center [228, 425] width 60 height 90
click at [307, 415] on div at bounding box center [300, 424] width 63 height 63
drag, startPoint x: 307, startPoint y: 415, endPoint x: 199, endPoint y: 468, distance: 120.3
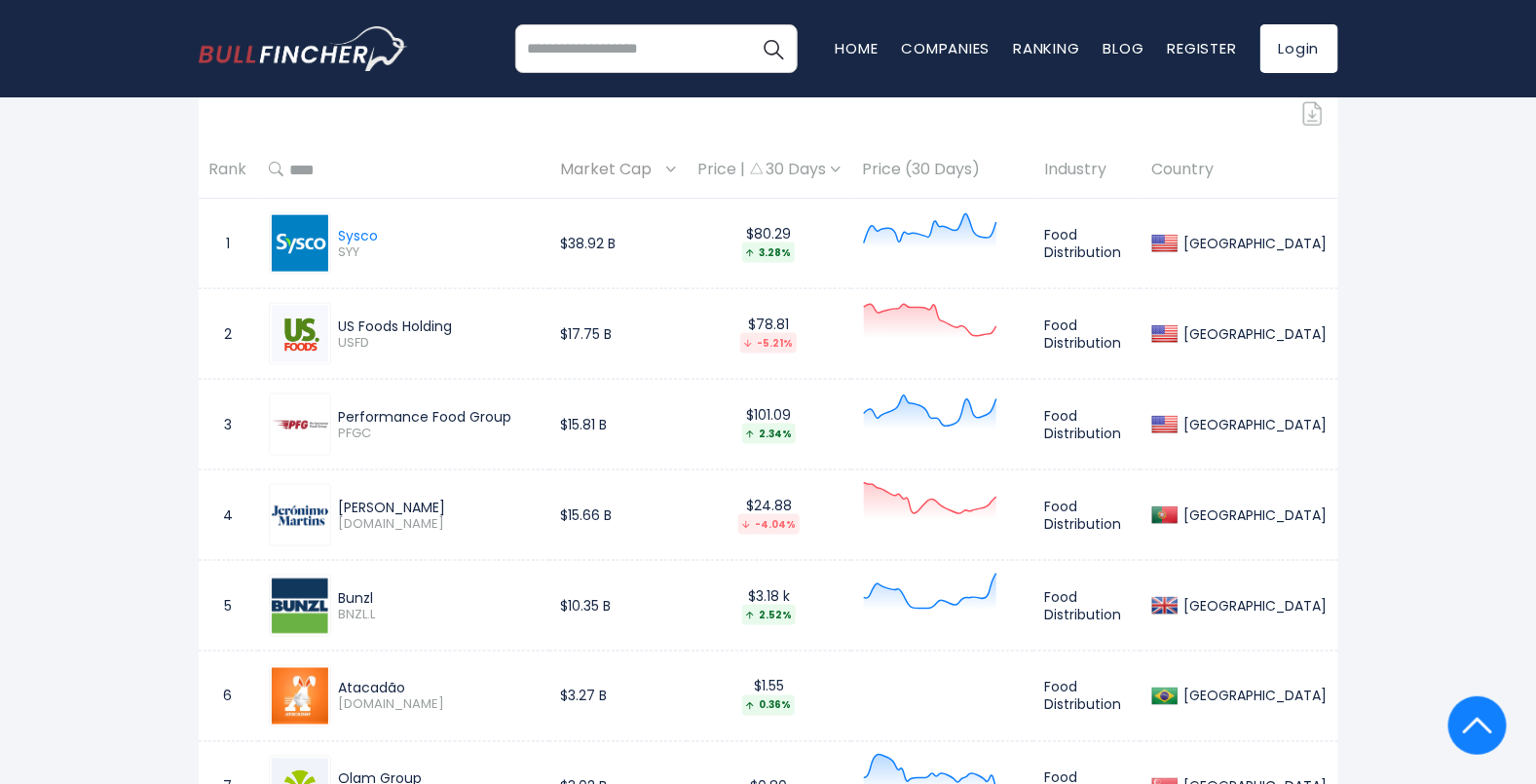
click at [291, 426] on img at bounding box center [300, 425] width 57 height 9
click at [512, 417] on div "Performance Food Group" at bounding box center [438, 417] width 200 height 18
drag, startPoint x: 509, startPoint y: 414, endPoint x: 339, endPoint y: 413, distance: 170.0
click at [339, 413] on div "Performance Food Group" at bounding box center [438, 417] width 200 height 18
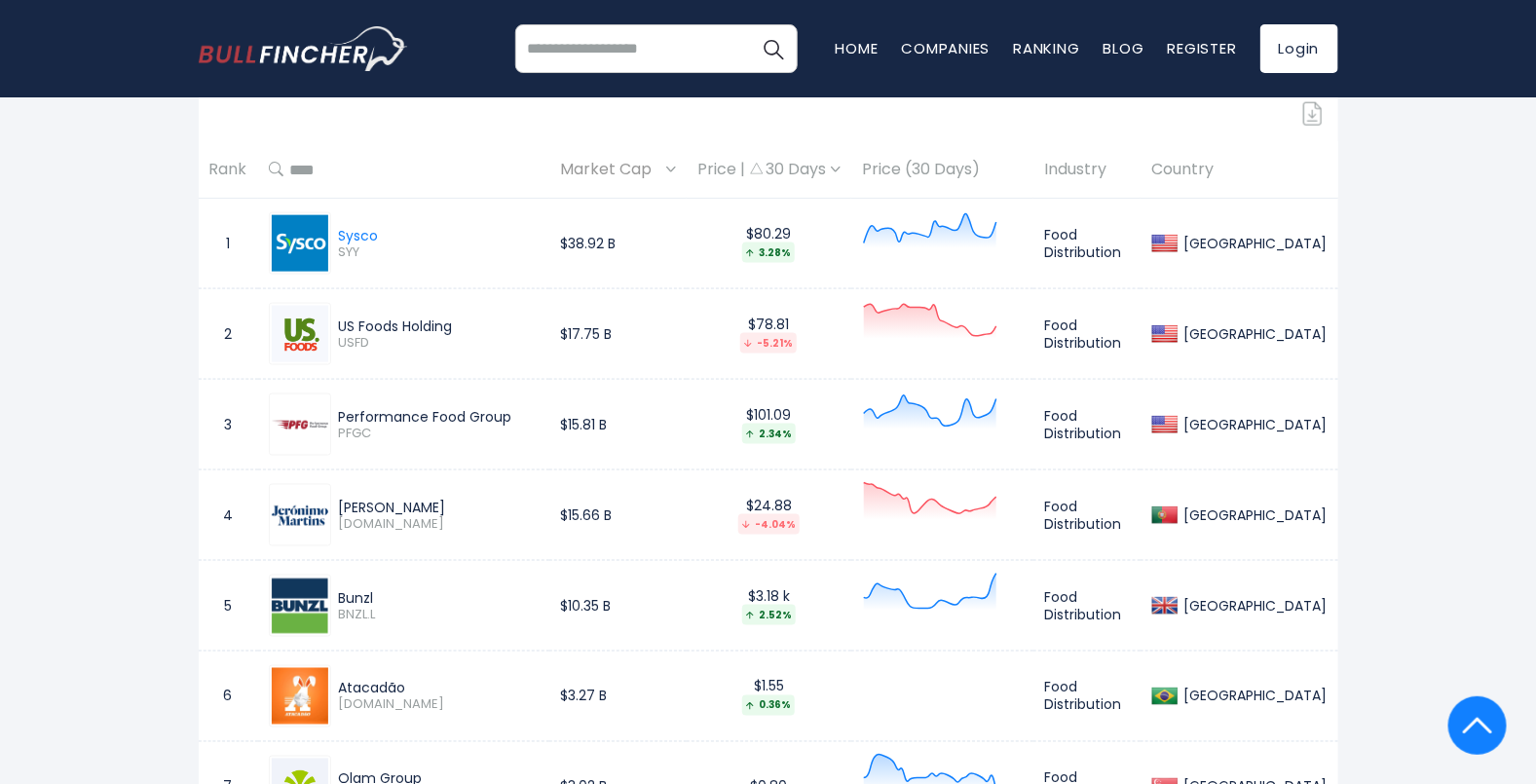
copy div "Performance Food Group"
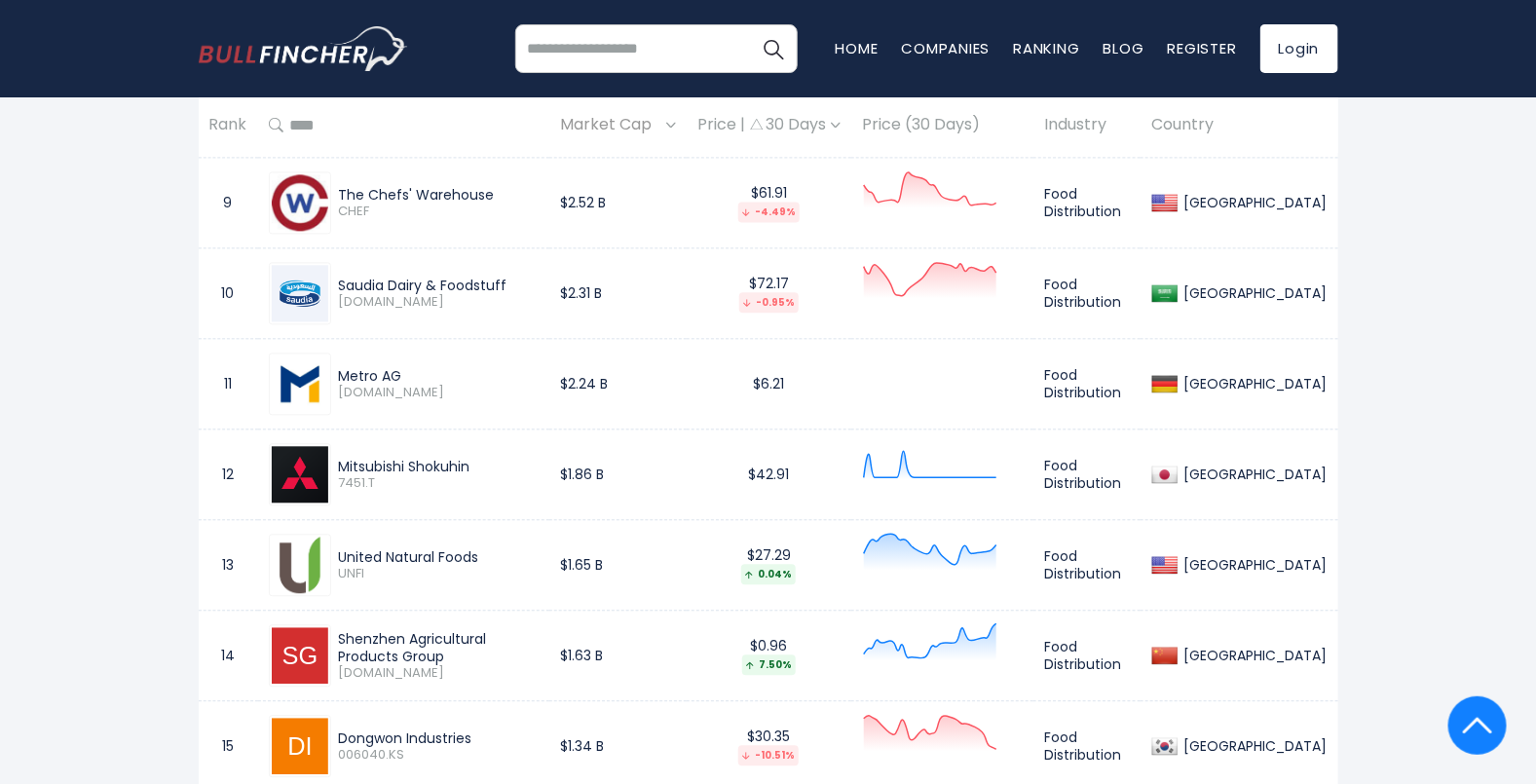
scroll to position [1768, 0]
